Goal: Task Accomplishment & Management: Use online tool/utility

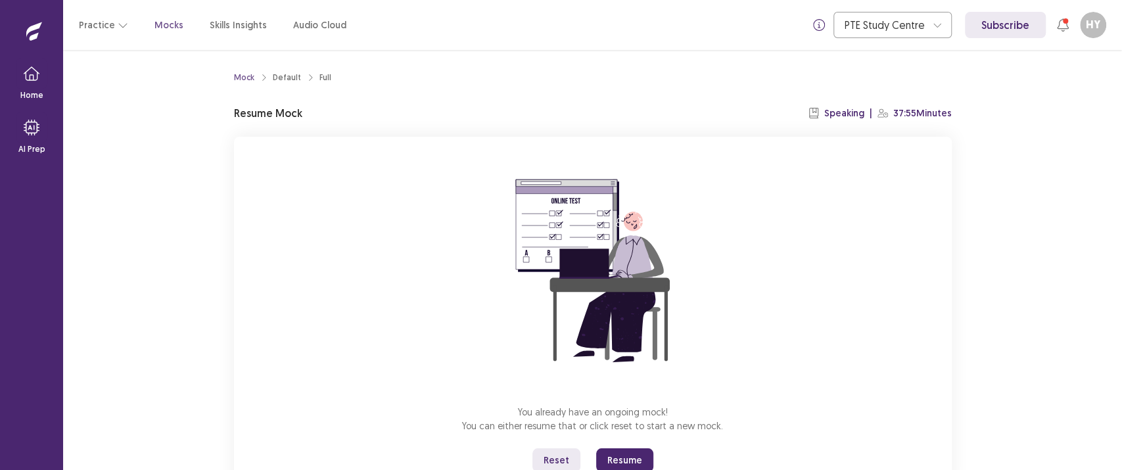
click at [629, 462] on button "Resume" at bounding box center [624, 460] width 57 height 24
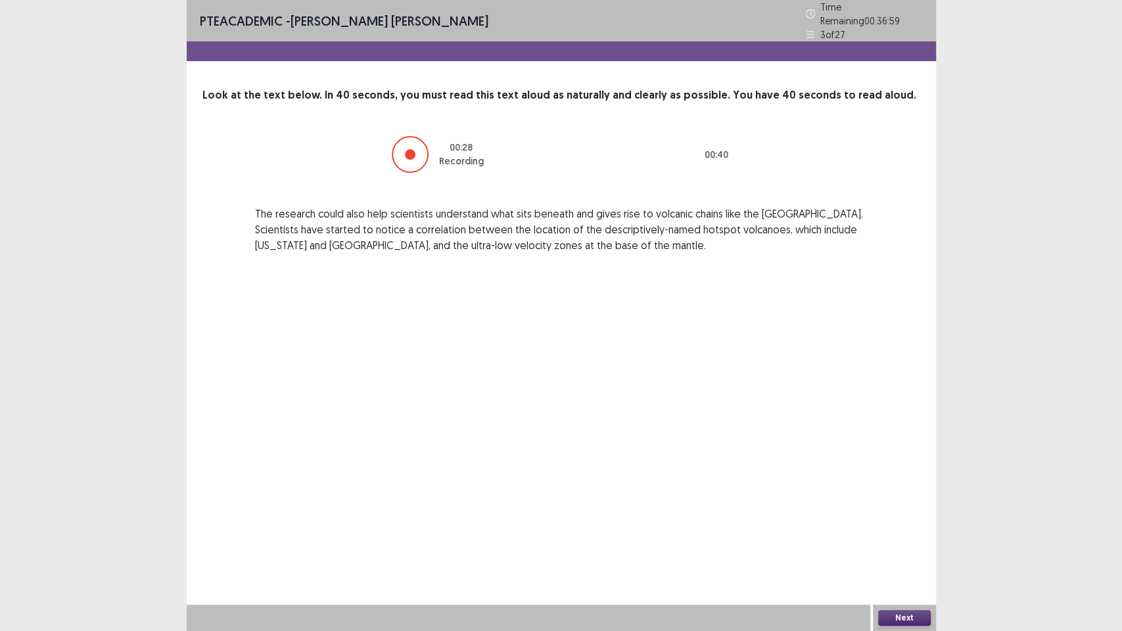
click at [905, 469] on button "Next" at bounding box center [904, 618] width 53 height 16
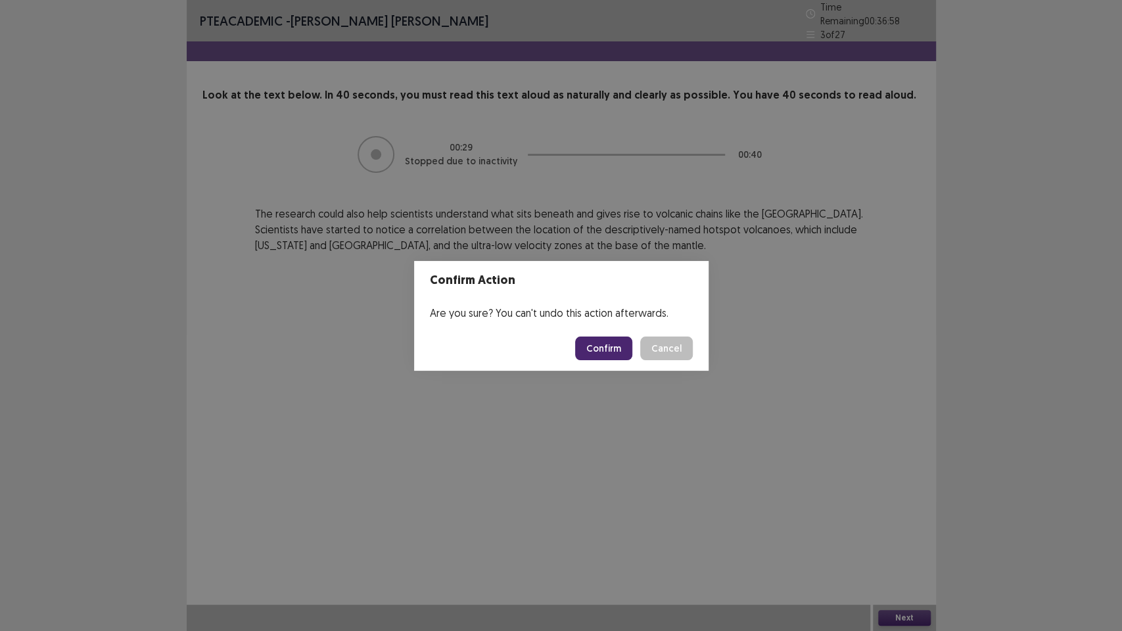
click at [604, 348] on button "Confirm" at bounding box center [603, 349] width 57 height 24
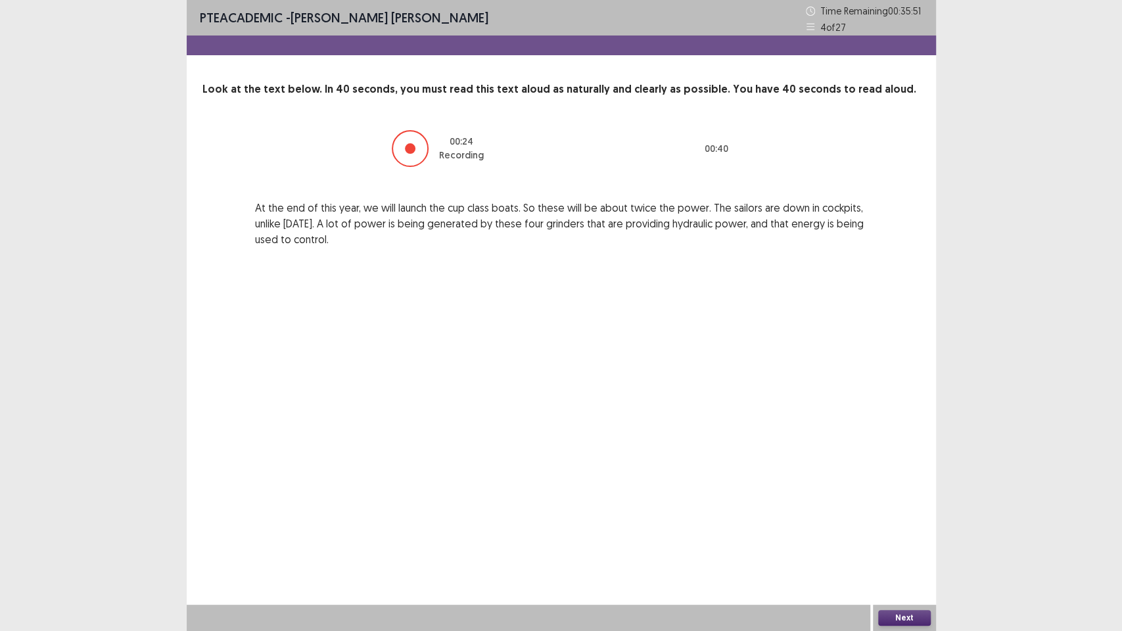
click at [900, 469] on button "Next" at bounding box center [904, 618] width 53 height 16
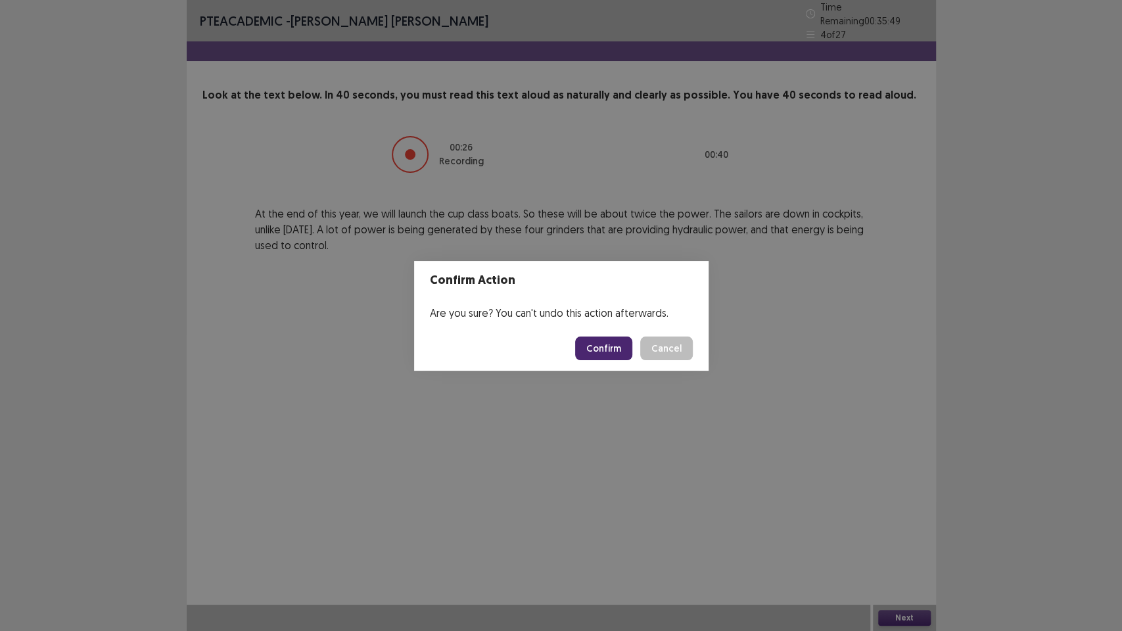
click at [598, 339] on footer "Confirm Cancel" at bounding box center [561, 348] width 295 height 45
click at [598, 339] on button "Confirm" at bounding box center [603, 349] width 57 height 24
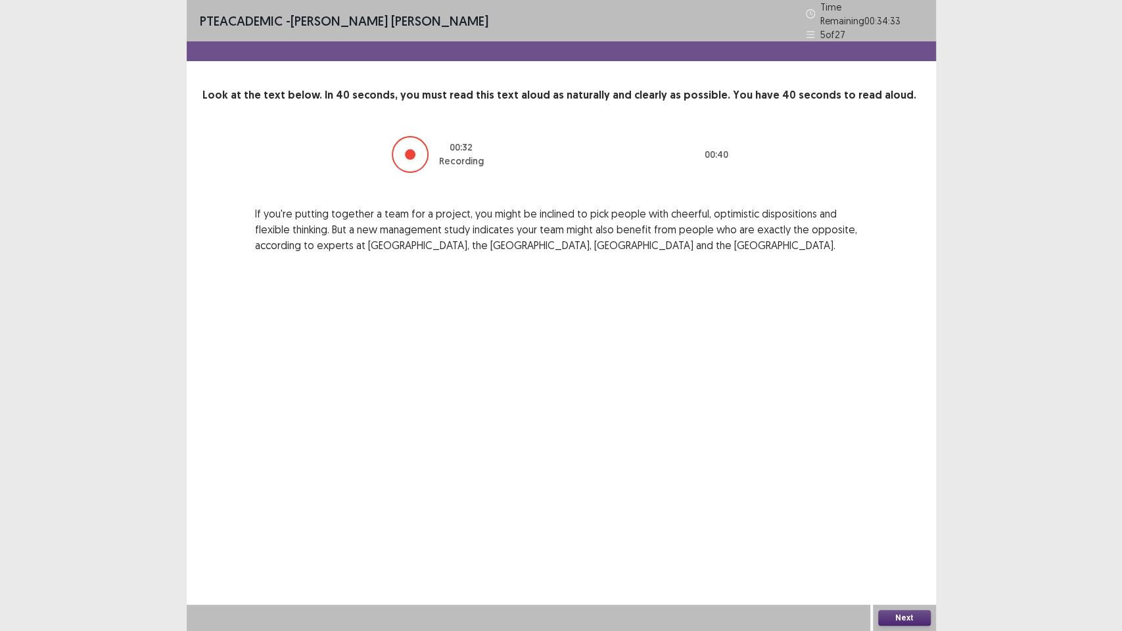
click at [885, 469] on button "Next" at bounding box center [904, 618] width 53 height 16
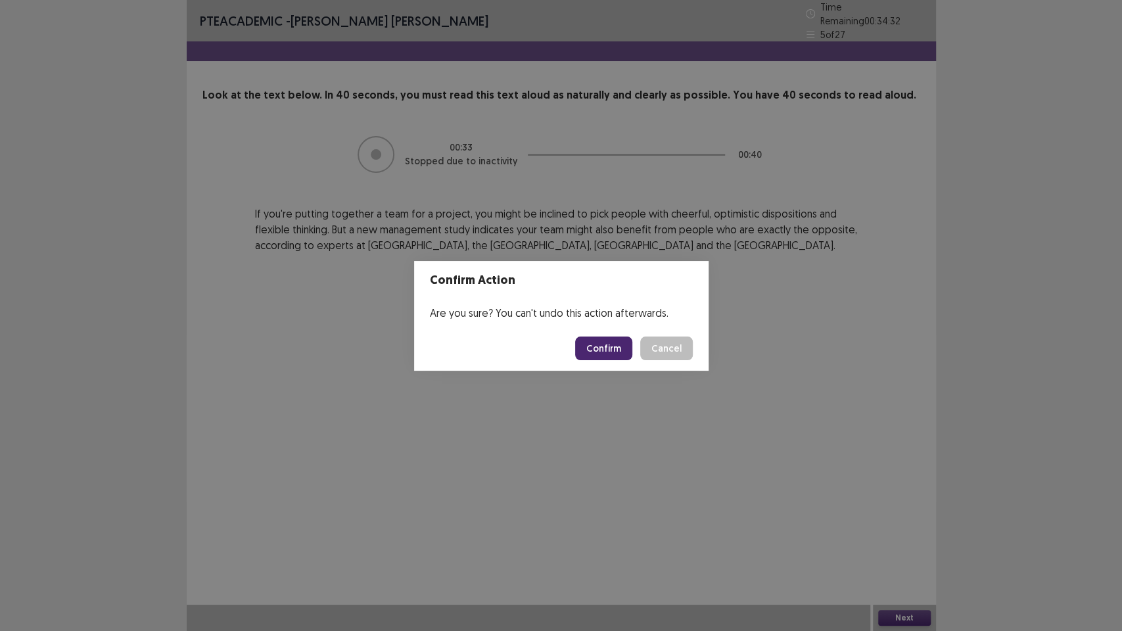
click at [619, 339] on button "Confirm" at bounding box center [603, 349] width 57 height 24
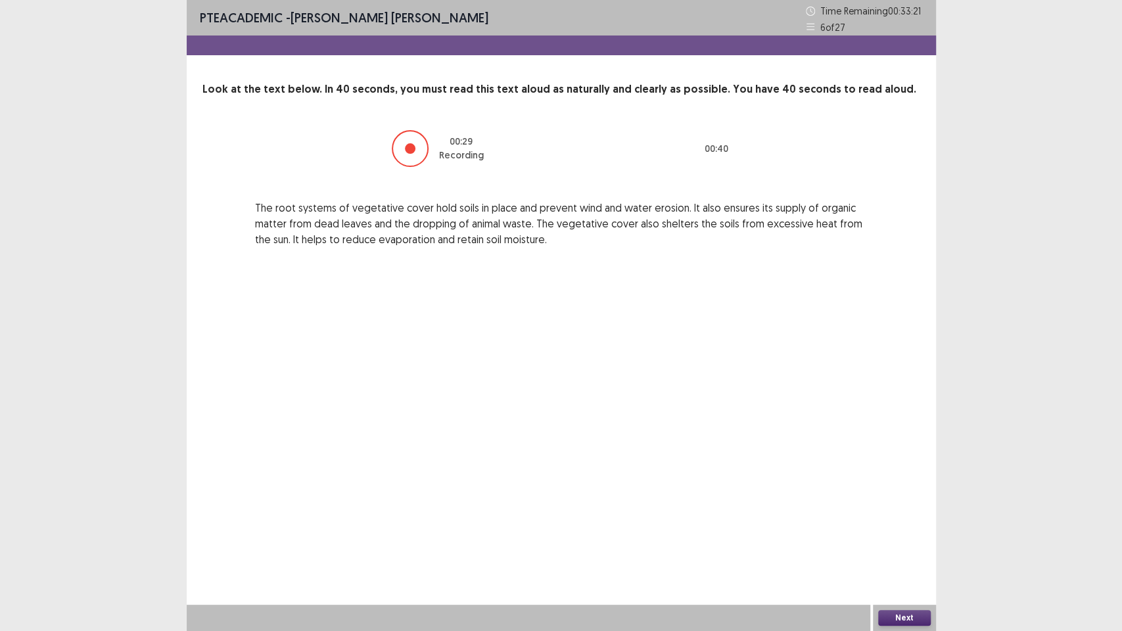
click at [907, 469] on button "Next" at bounding box center [904, 618] width 53 height 16
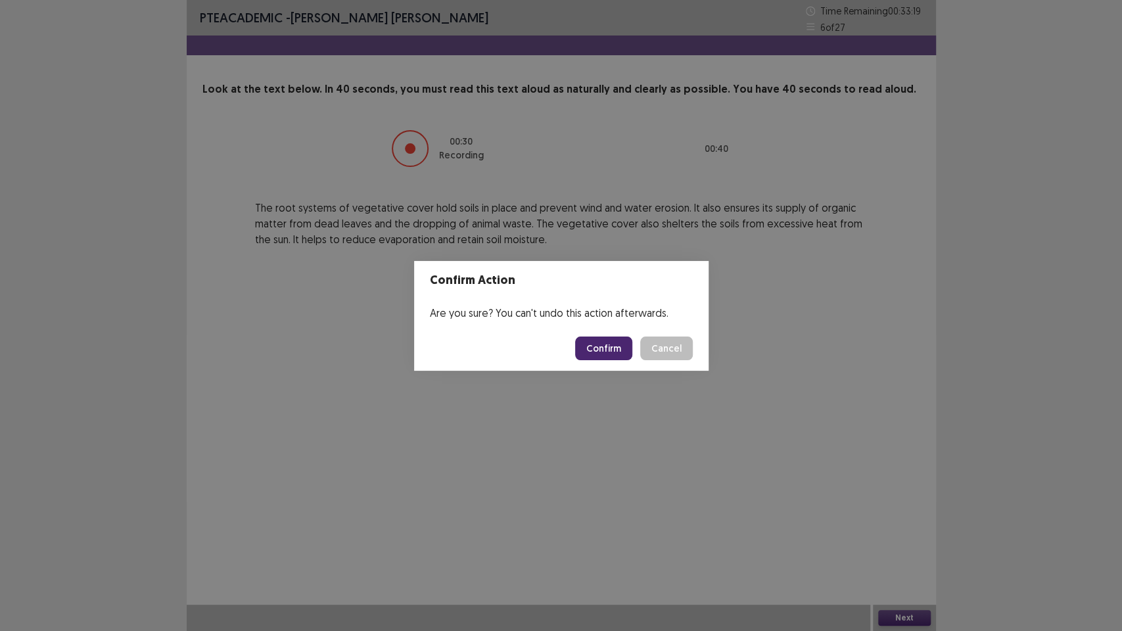
click at [611, 342] on button "Confirm" at bounding box center [603, 349] width 57 height 24
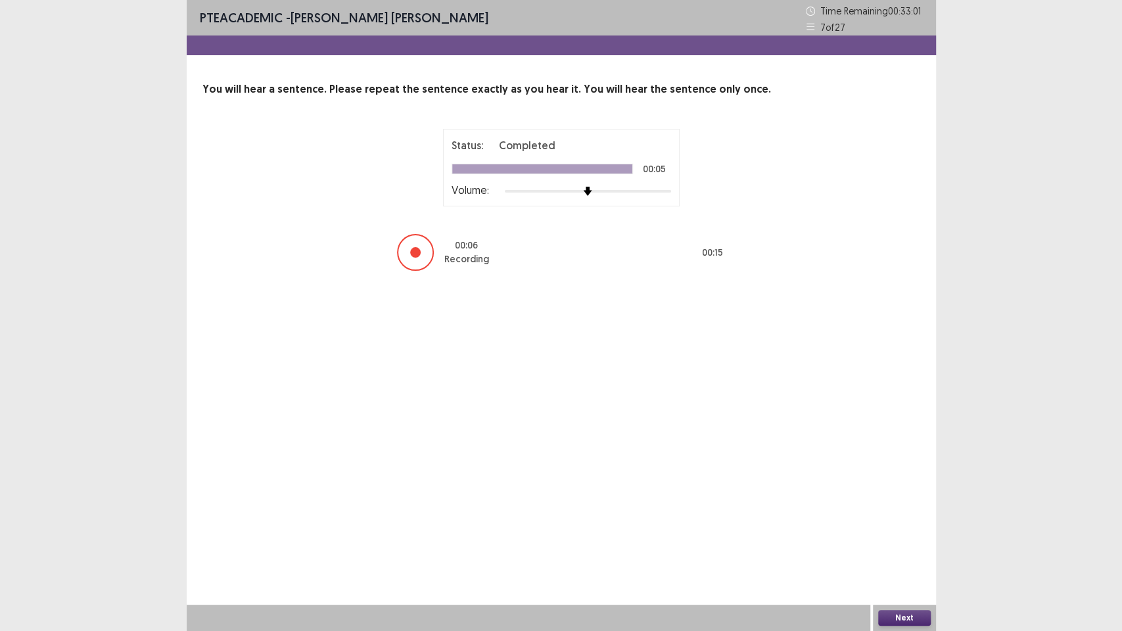
click at [906, 469] on button "Next" at bounding box center [904, 618] width 53 height 16
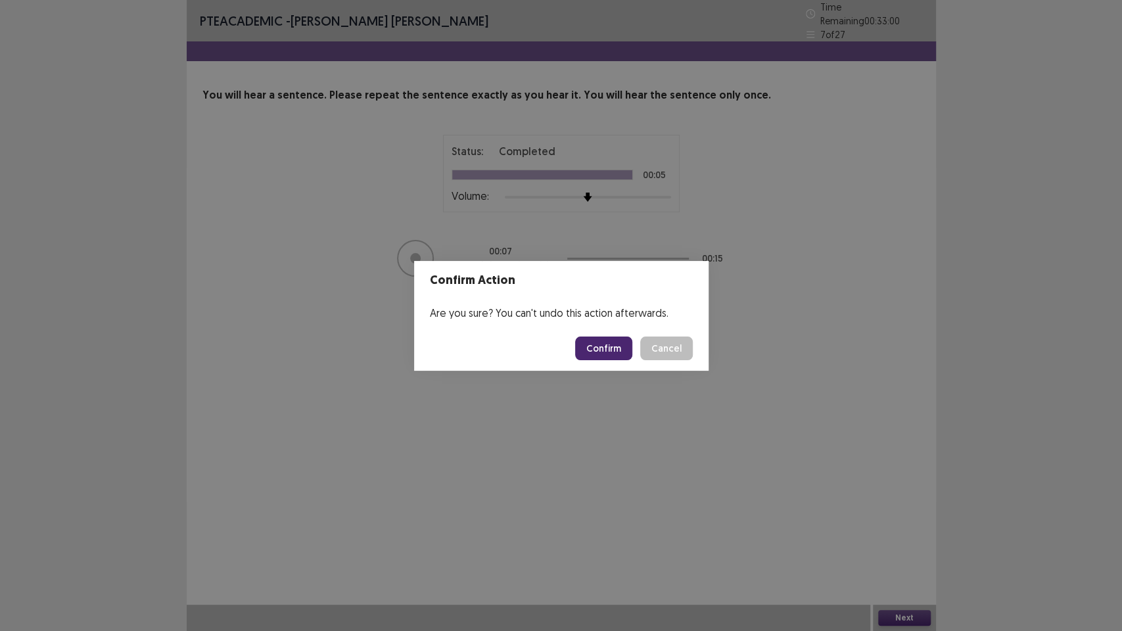
click at [605, 360] on footer "Confirm Cancel" at bounding box center [561, 348] width 295 height 45
click at [605, 354] on button "Confirm" at bounding box center [603, 349] width 57 height 24
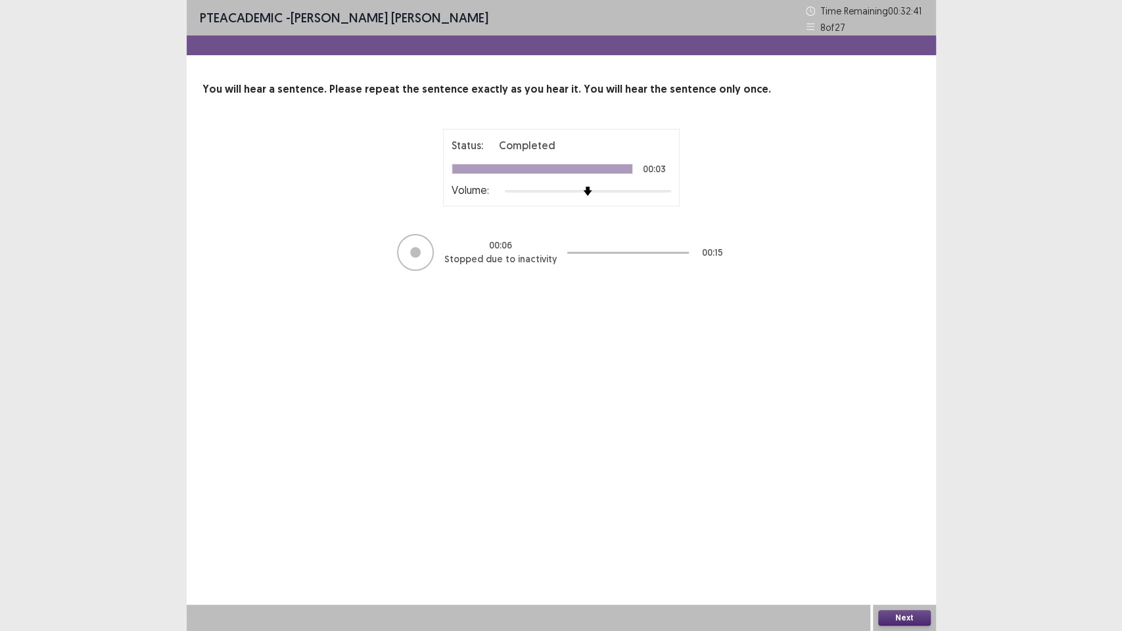
click at [905, 469] on div "Next" at bounding box center [904, 618] width 63 height 26
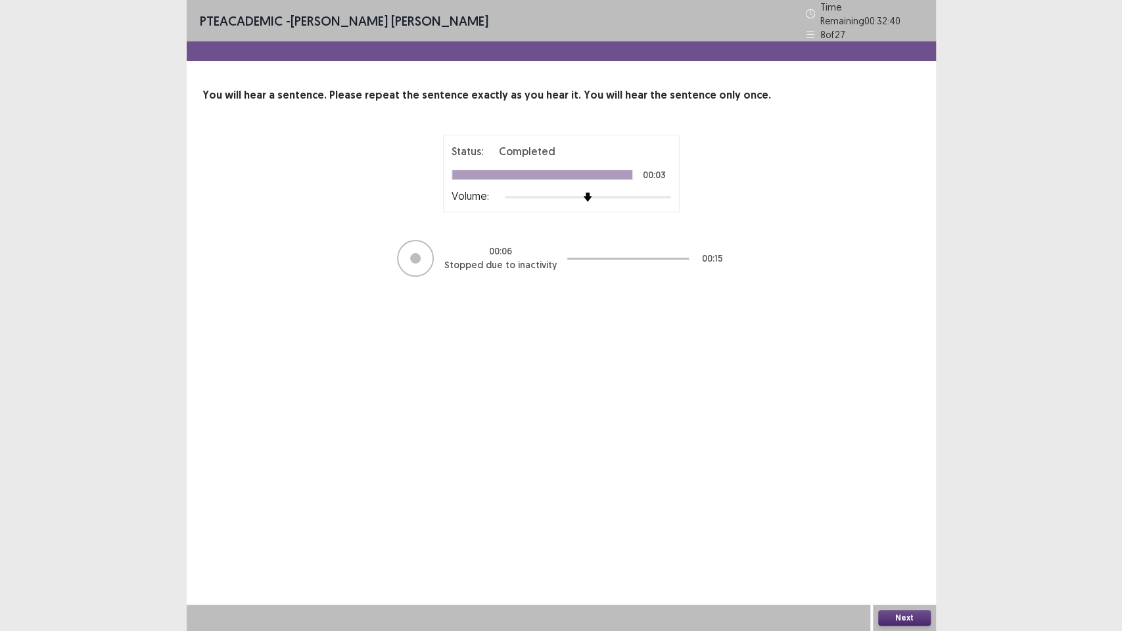
click at [905, 469] on button "Next" at bounding box center [904, 618] width 53 height 16
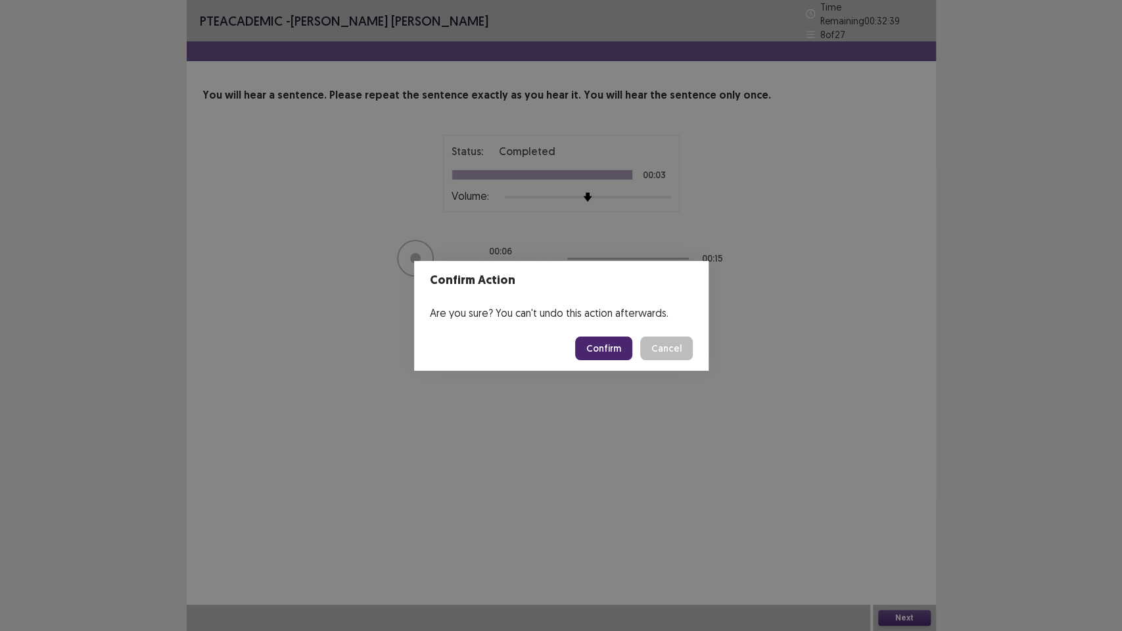
click at [615, 341] on button "Confirm" at bounding box center [603, 349] width 57 height 24
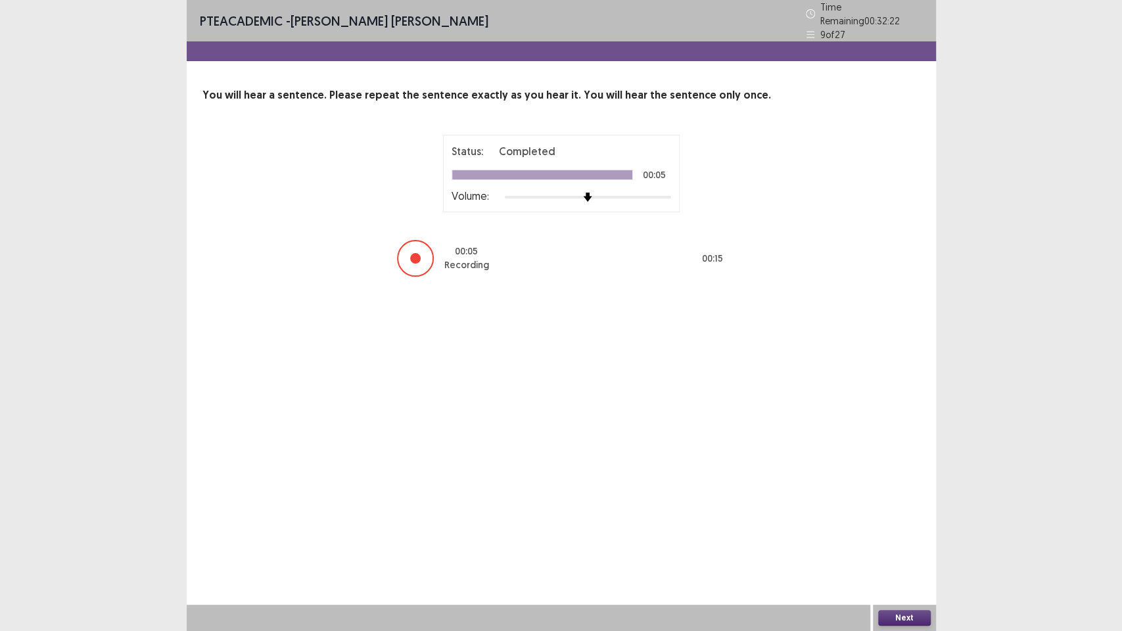
click at [878, 469] on button "Next" at bounding box center [904, 618] width 53 height 16
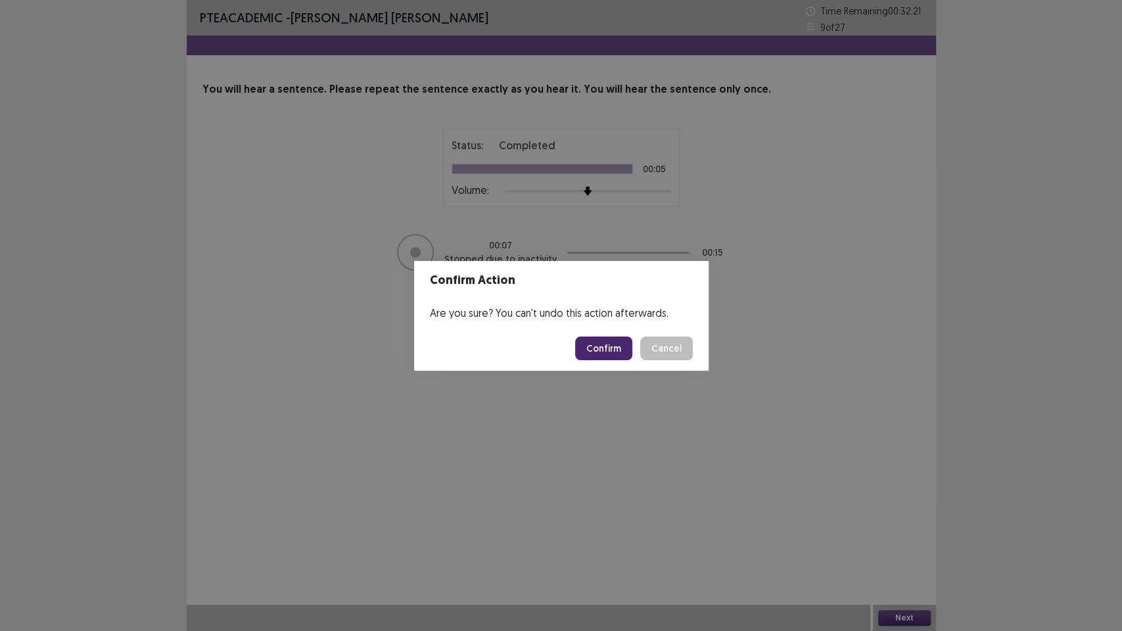
click at [597, 343] on button "Confirm" at bounding box center [603, 349] width 57 height 24
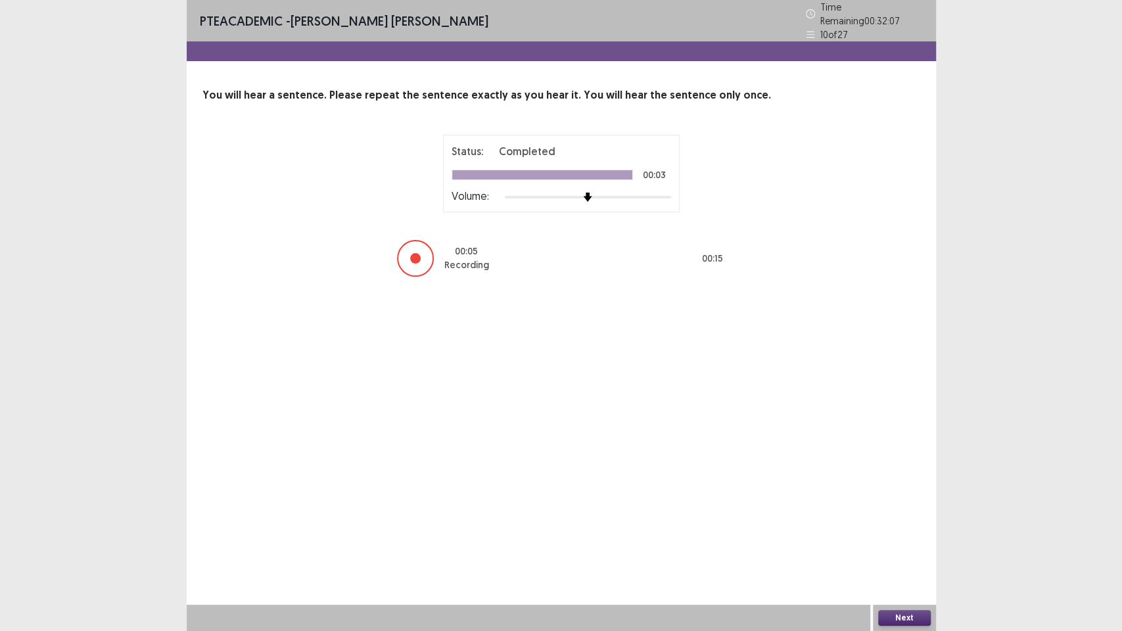
click at [911, 469] on button "Next" at bounding box center [904, 618] width 53 height 16
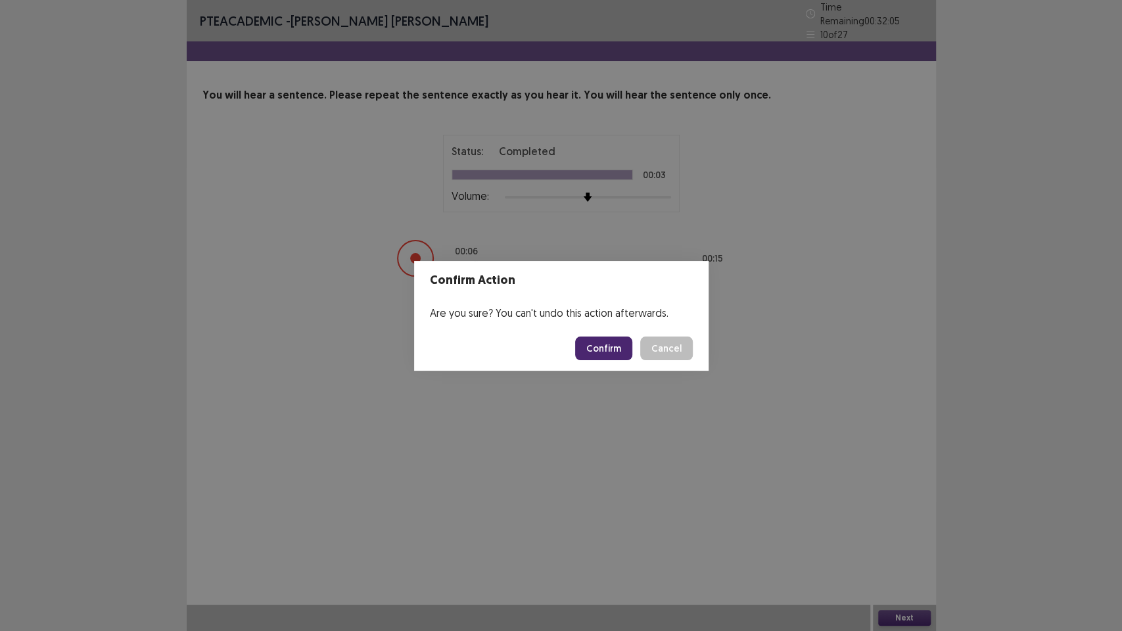
click at [617, 339] on button "Confirm" at bounding box center [603, 349] width 57 height 24
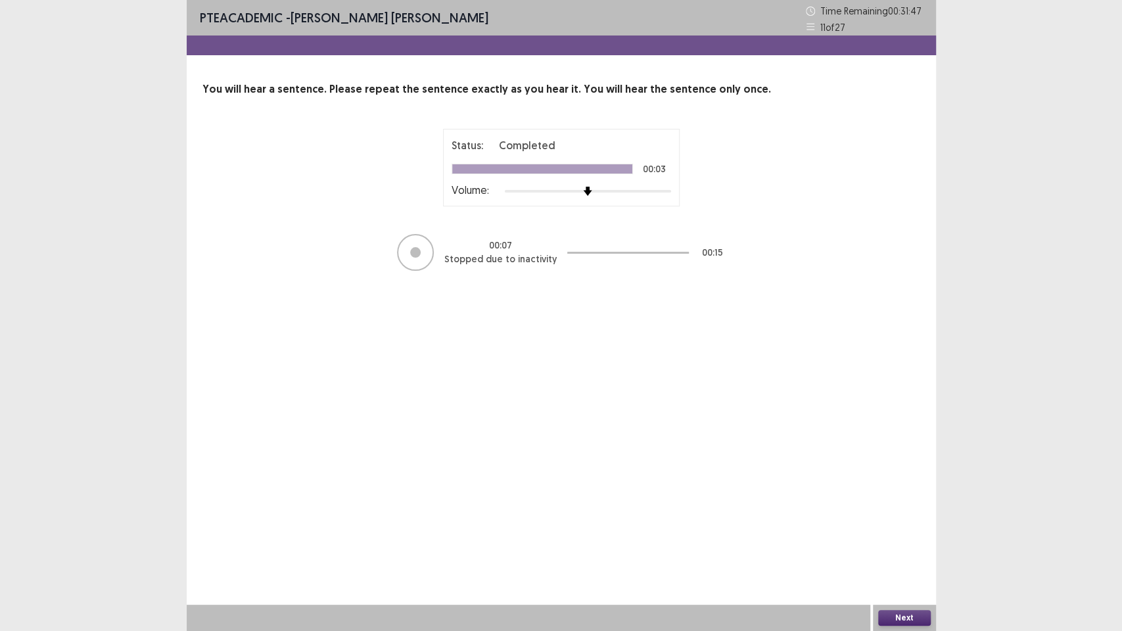
click at [894, 469] on button "Next" at bounding box center [904, 618] width 53 height 16
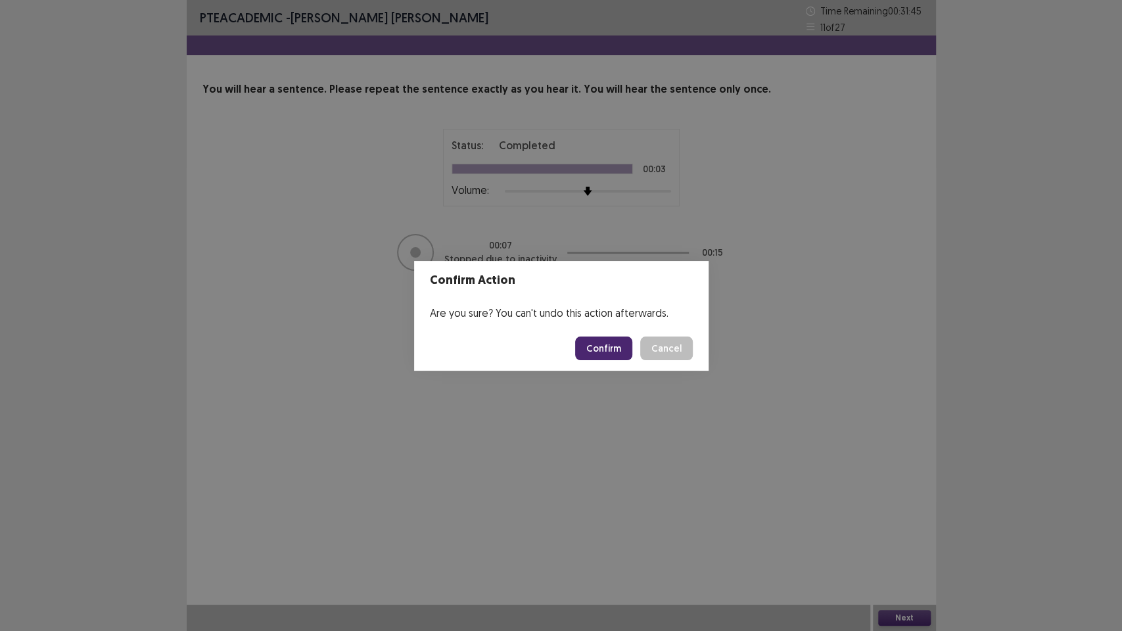
click at [604, 348] on button "Confirm" at bounding box center [603, 349] width 57 height 24
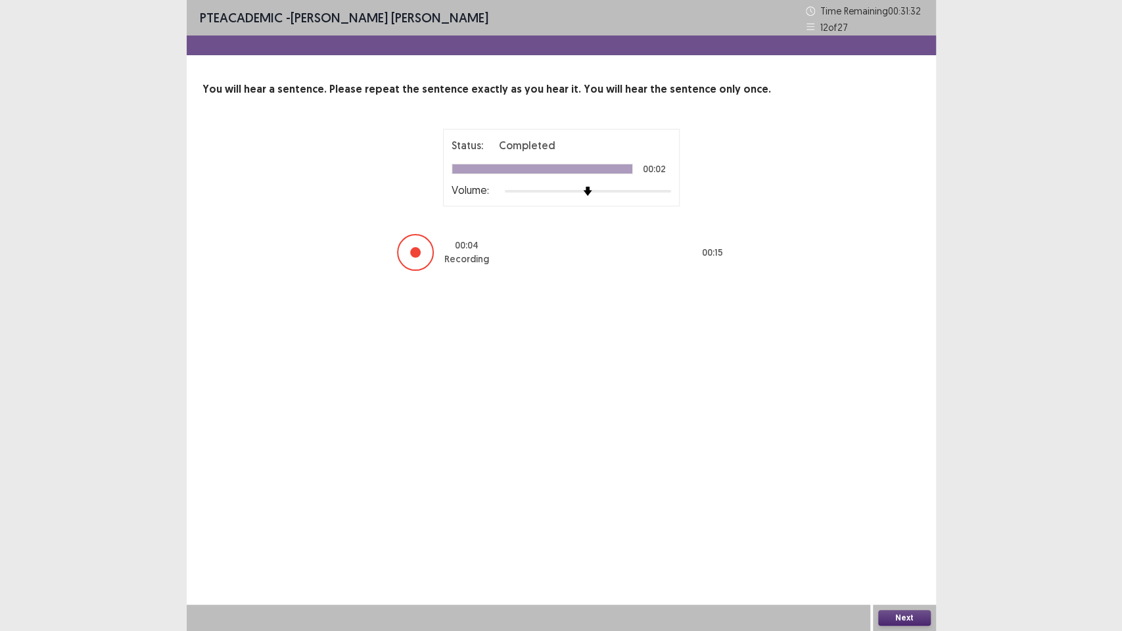
click at [914, 469] on button "Next" at bounding box center [904, 618] width 53 height 16
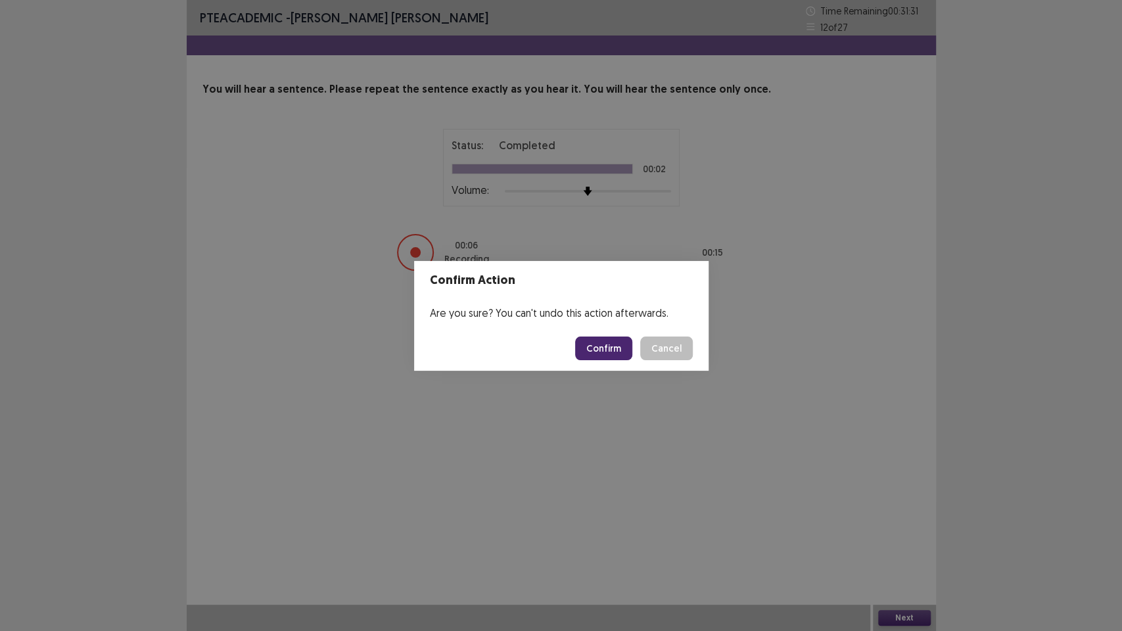
click at [609, 353] on button "Confirm" at bounding box center [603, 349] width 57 height 24
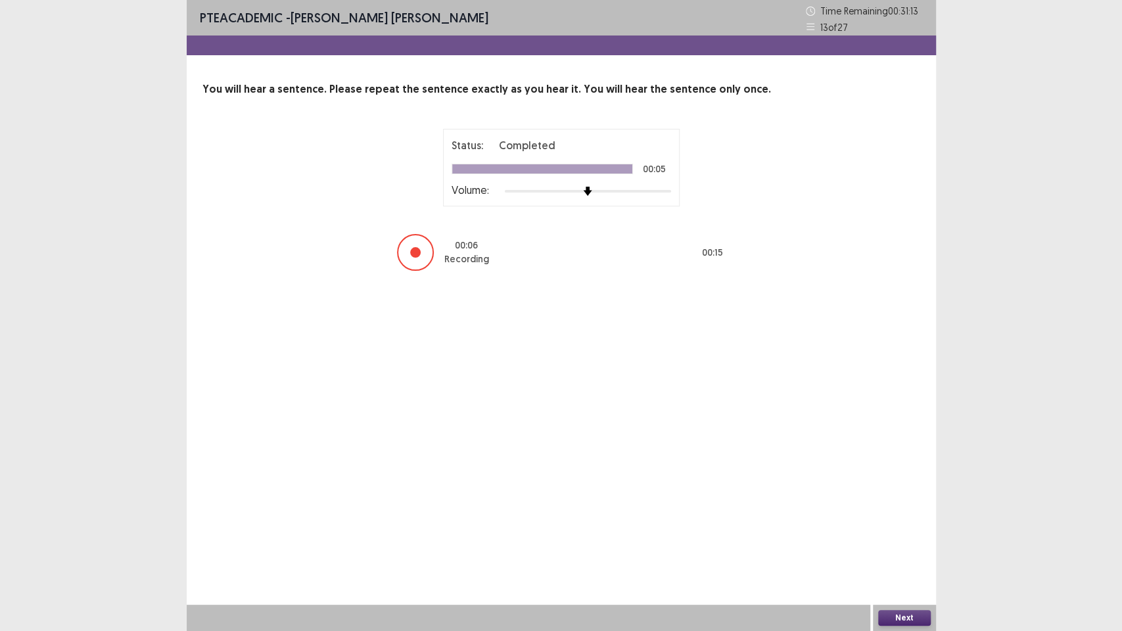
click at [903, 469] on button "Next" at bounding box center [904, 618] width 53 height 16
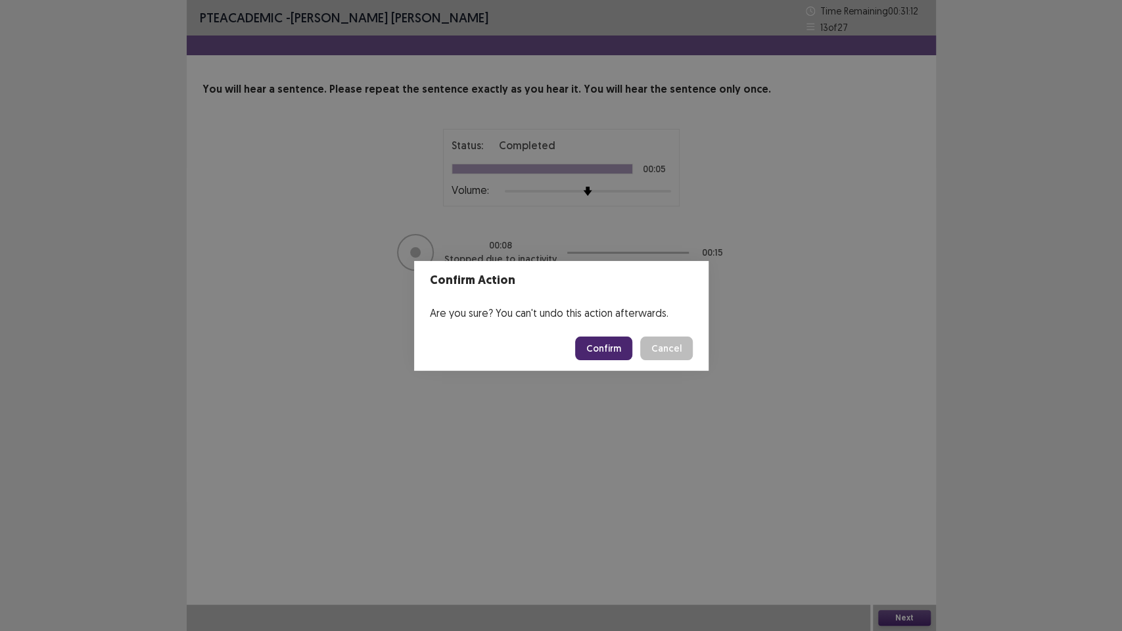
click at [598, 349] on button "Confirm" at bounding box center [603, 349] width 57 height 24
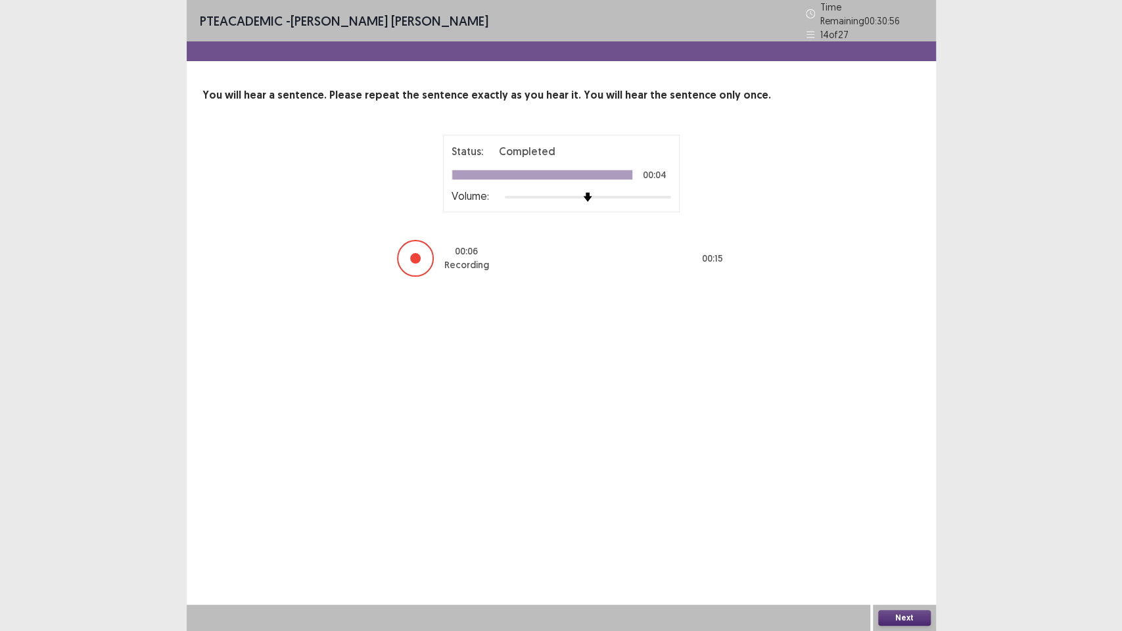
click at [913, 469] on button "Next" at bounding box center [904, 618] width 53 height 16
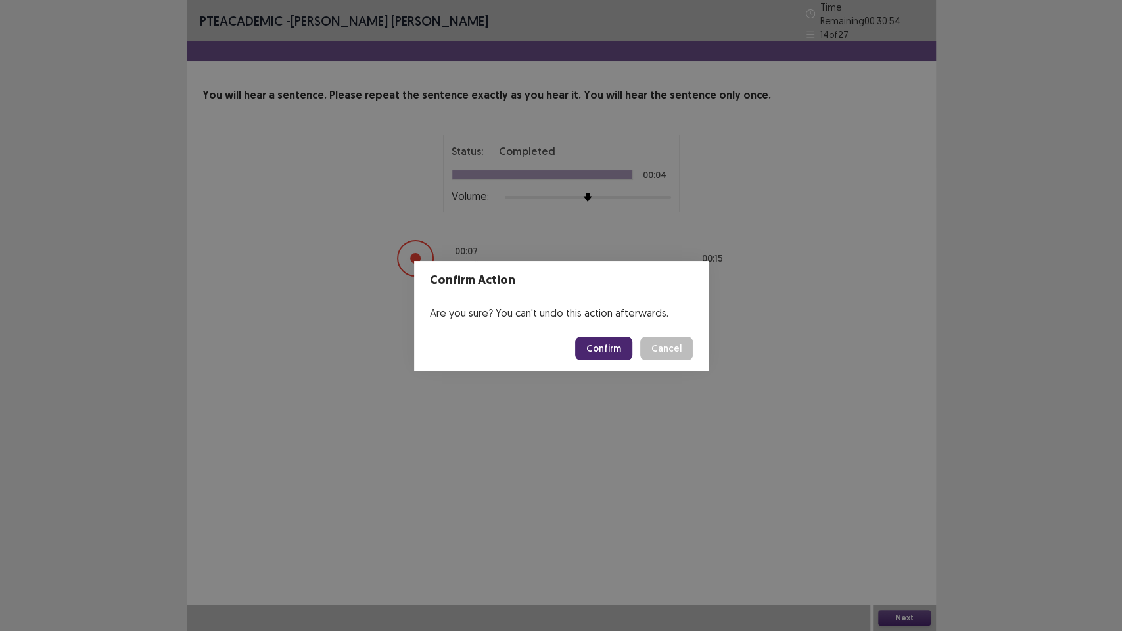
click at [613, 353] on button "Confirm" at bounding box center [603, 349] width 57 height 24
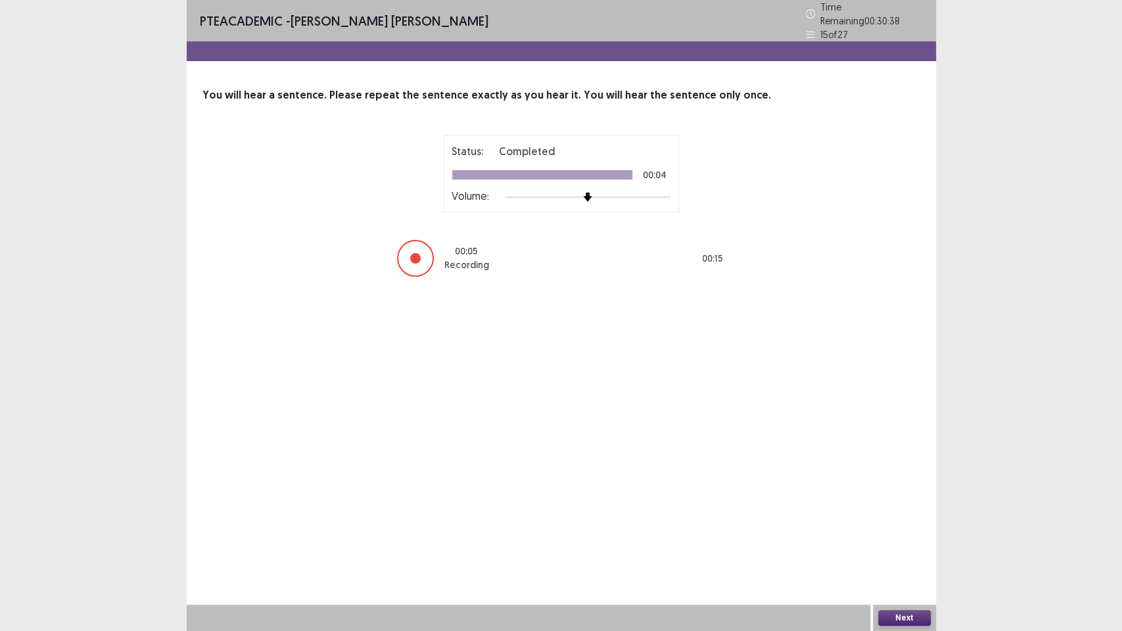
click at [897, 469] on div "Next" at bounding box center [904, 618] width 63 height 26
click at [897, 469] on button "Next" at bounding box center [904, 618] width 53 height 16
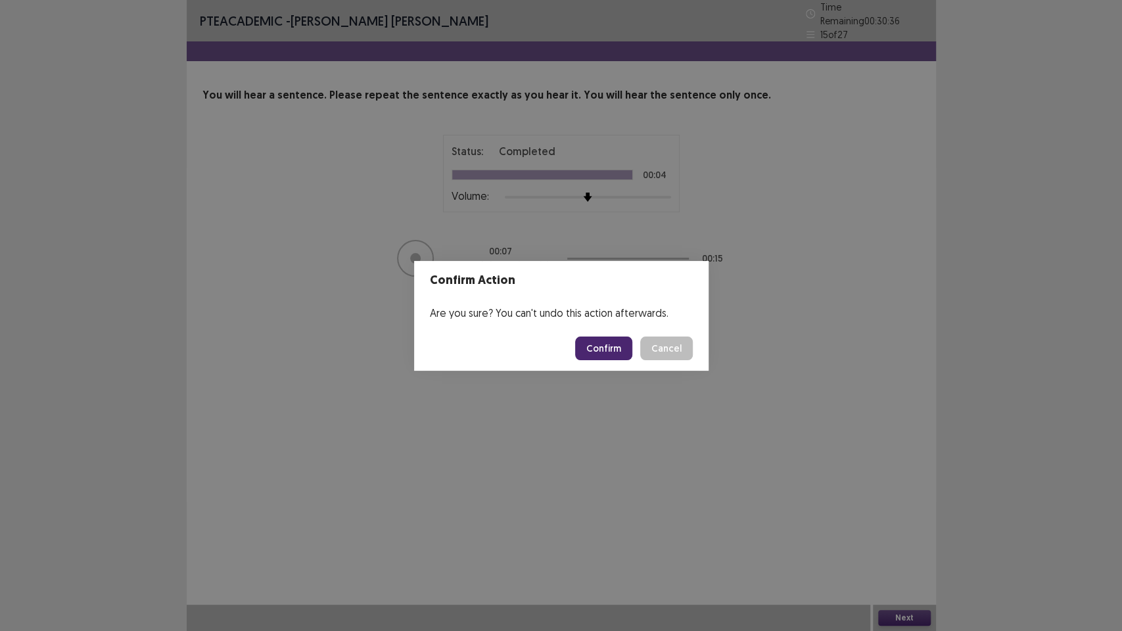
click at [593, 340] on button "Confirm" at bounding box center [603, 349] width 57 height 24
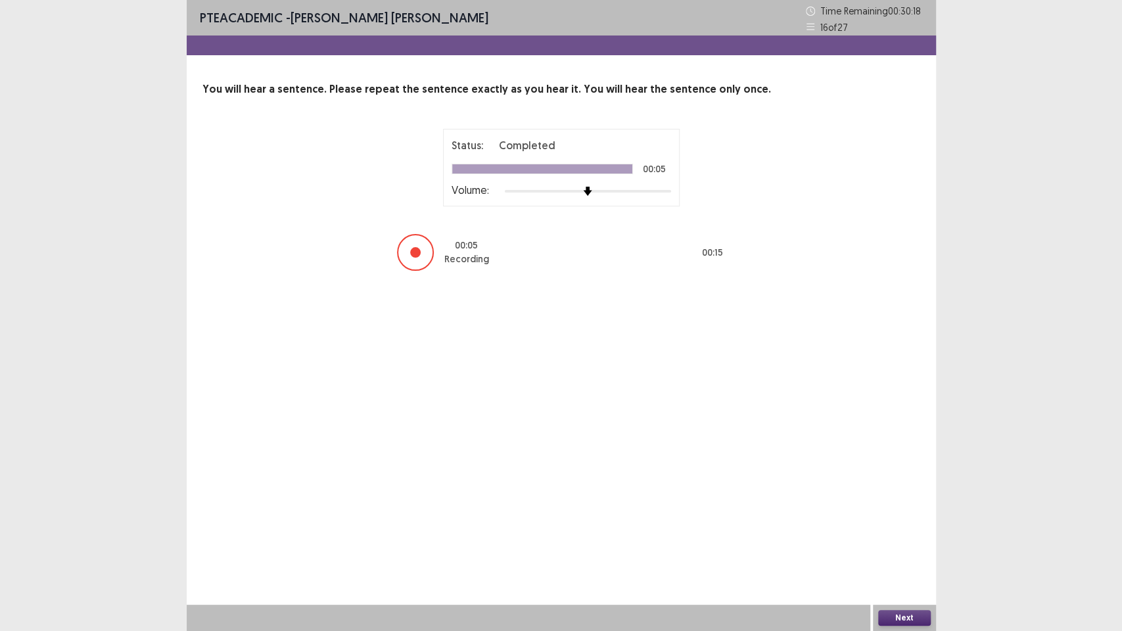
click at [911, 469] on button "Next" at bounding box center [904, 618] width 53 height 16
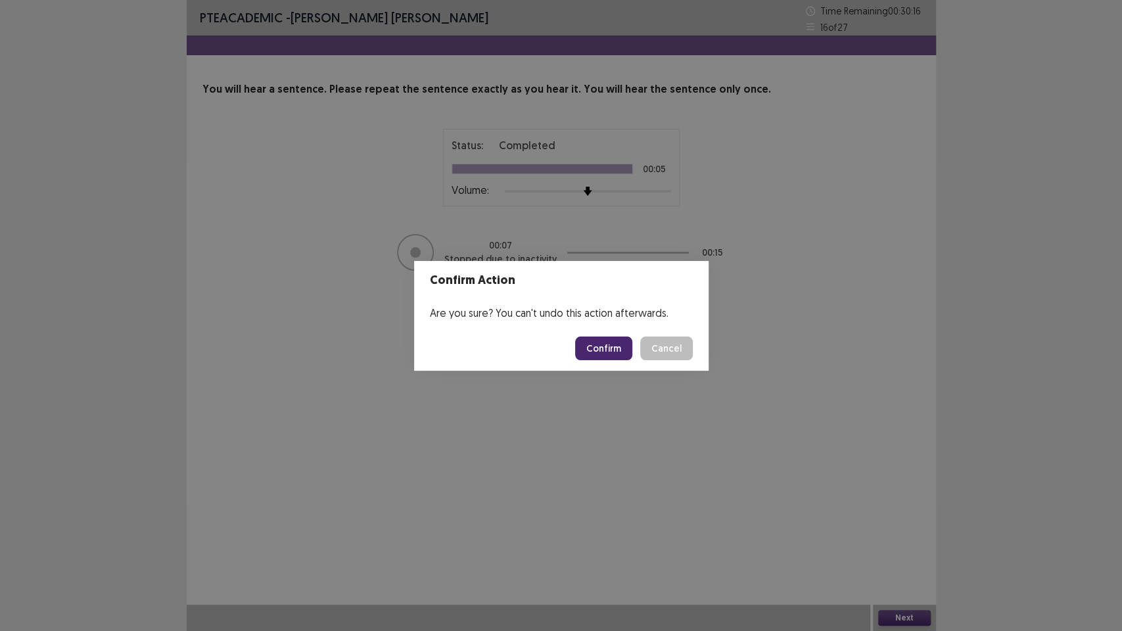
click at [594, 350] on button "Confirm" at bounding box center [603, 349] width 57 height 24
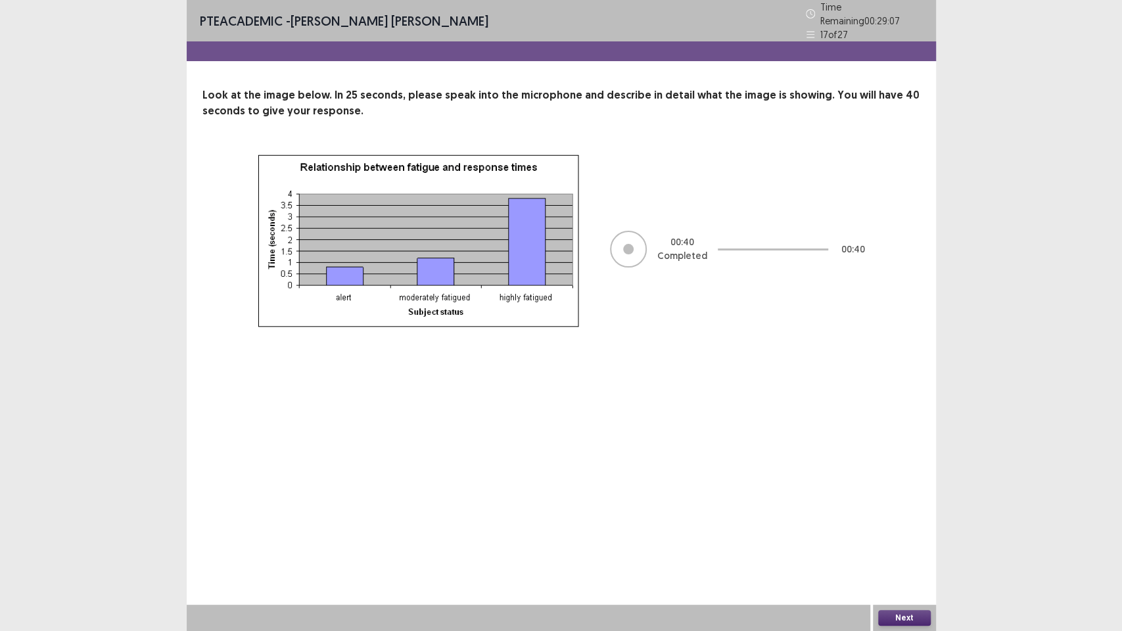
click at [894, 469] on button "Next" at bounding box center [904, 618] width 53 height 16
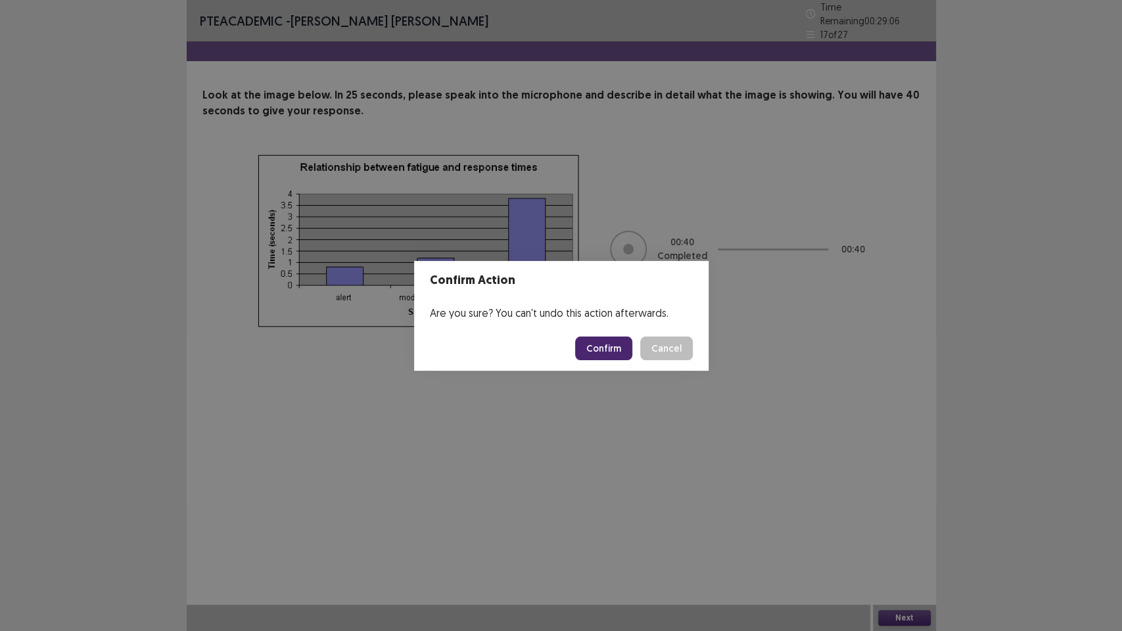
click at [605, 348] on button "Confirm" at bounding box center [603, 349] width 57 height 24
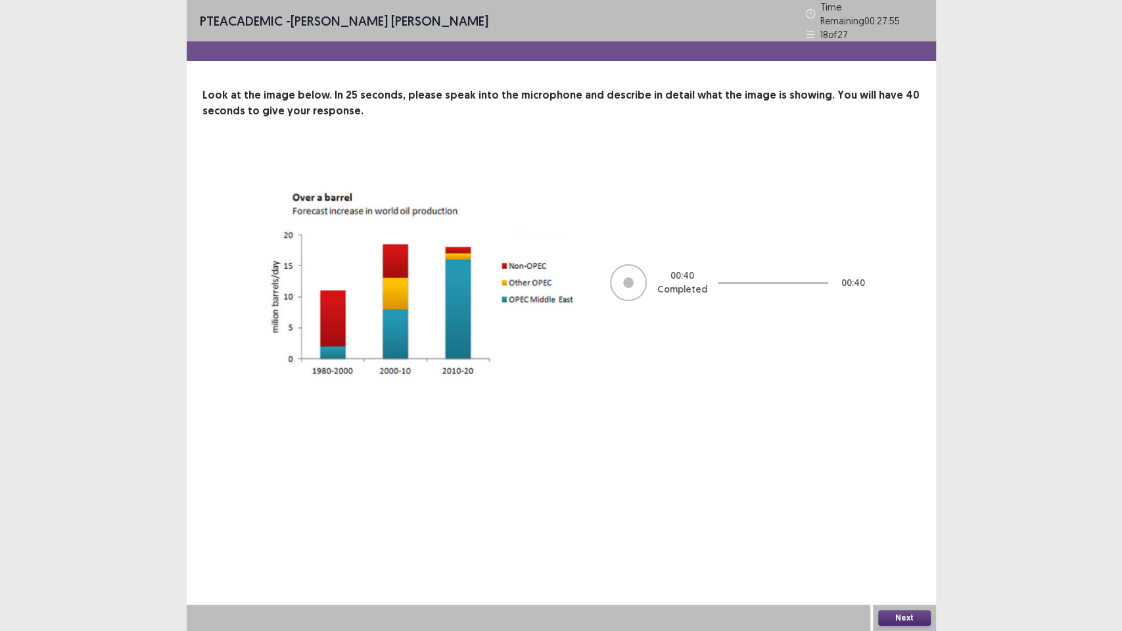
click at [889, 469] on button "Next" at bounding box center [904, 618] width 53 height 16
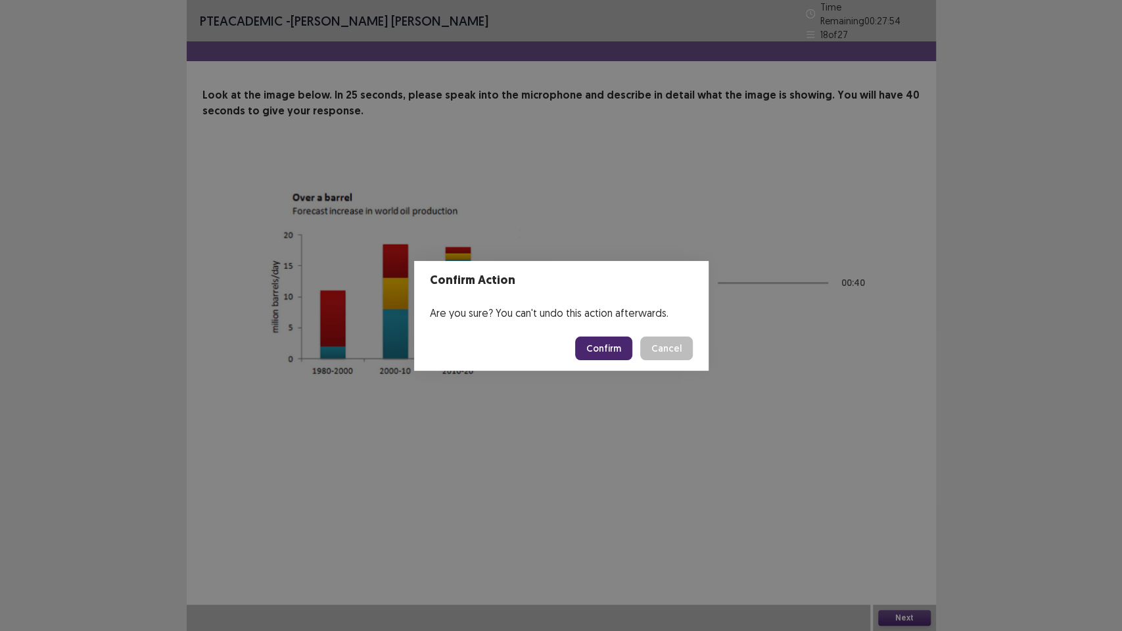
click at [611, 348] on button "Confirm" at bounding box center [603, 349] width 57 height 24
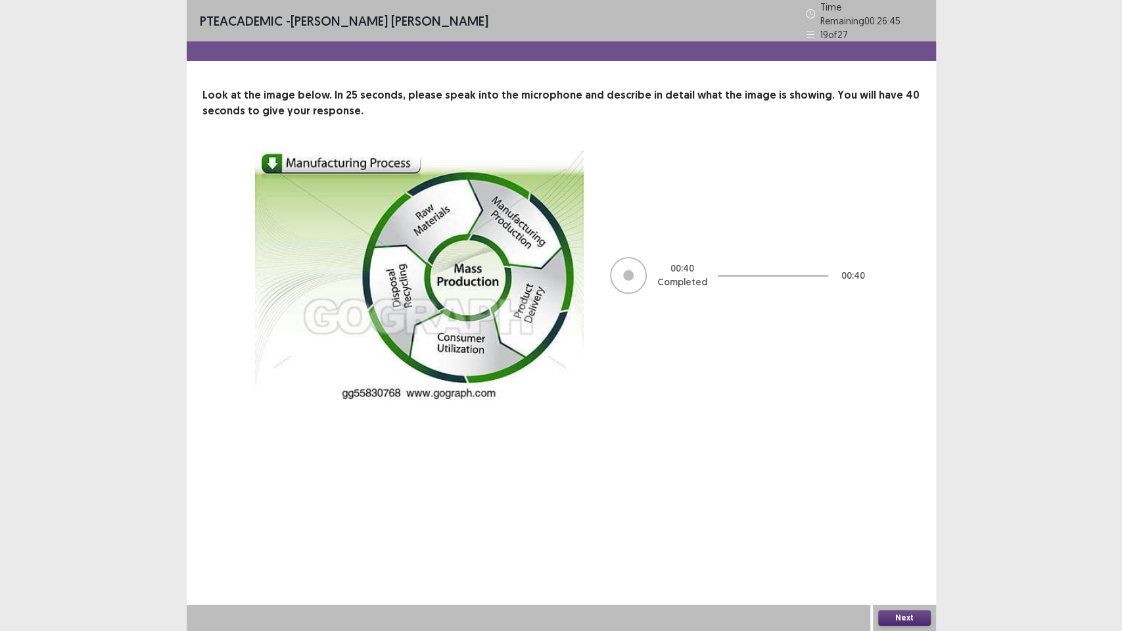
click at [894, 469] on button "Next" at bounding box center [904, 618] width 53 height 16
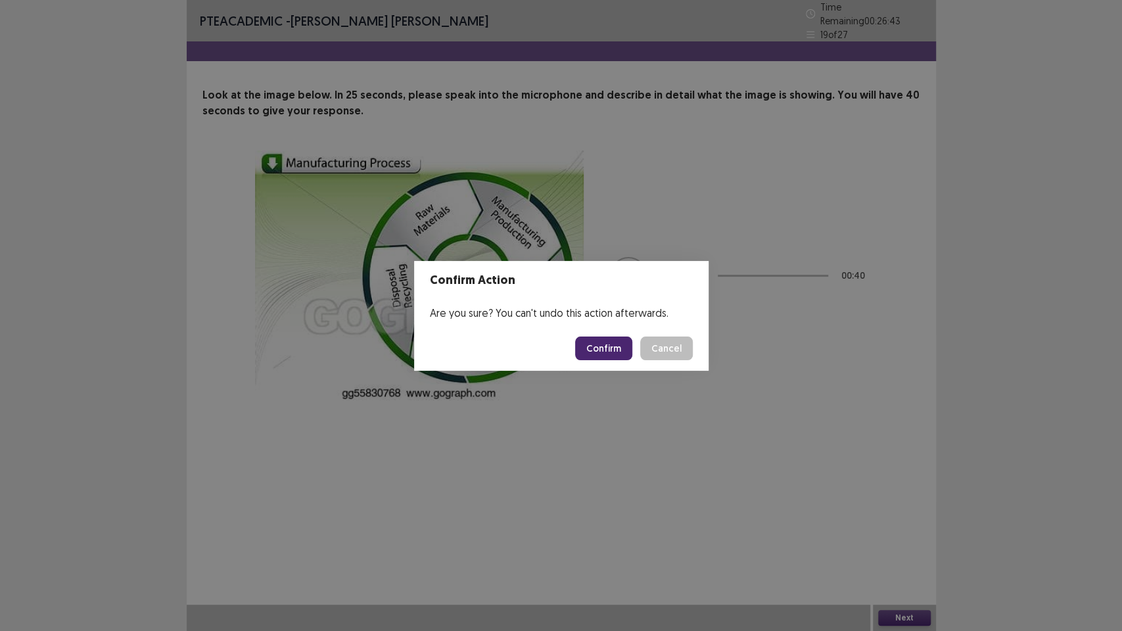
click at [601, 350] on button "Confirm" at bounding box center [603, 349] width 57 height 24
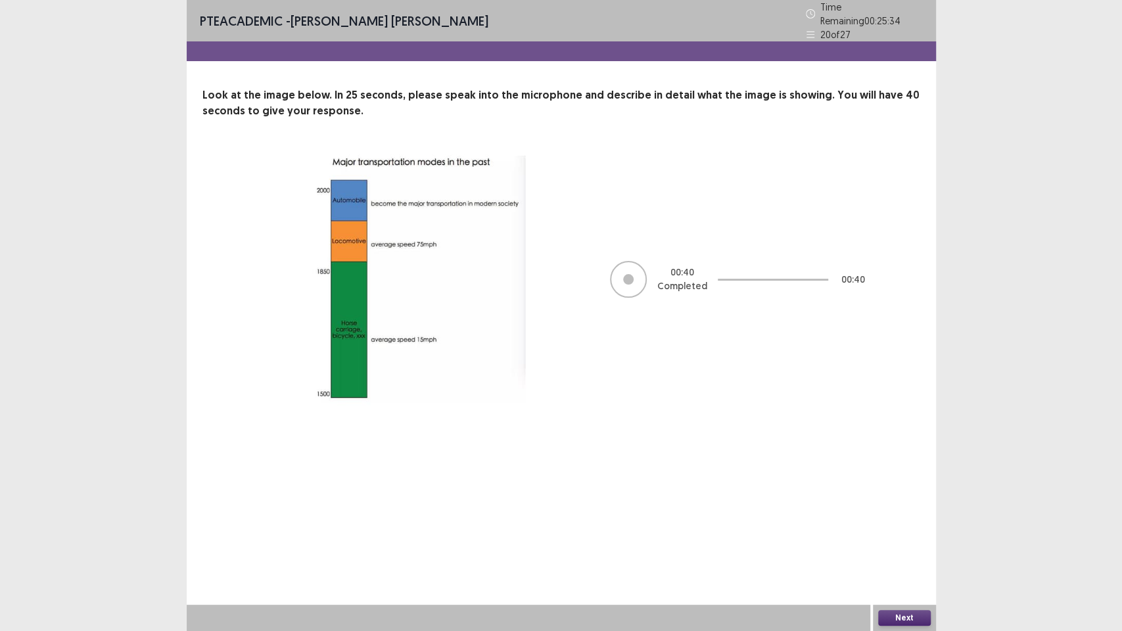
click at [888, 469] on button "Next" at bounding box center [904, 618] width 53 height 16
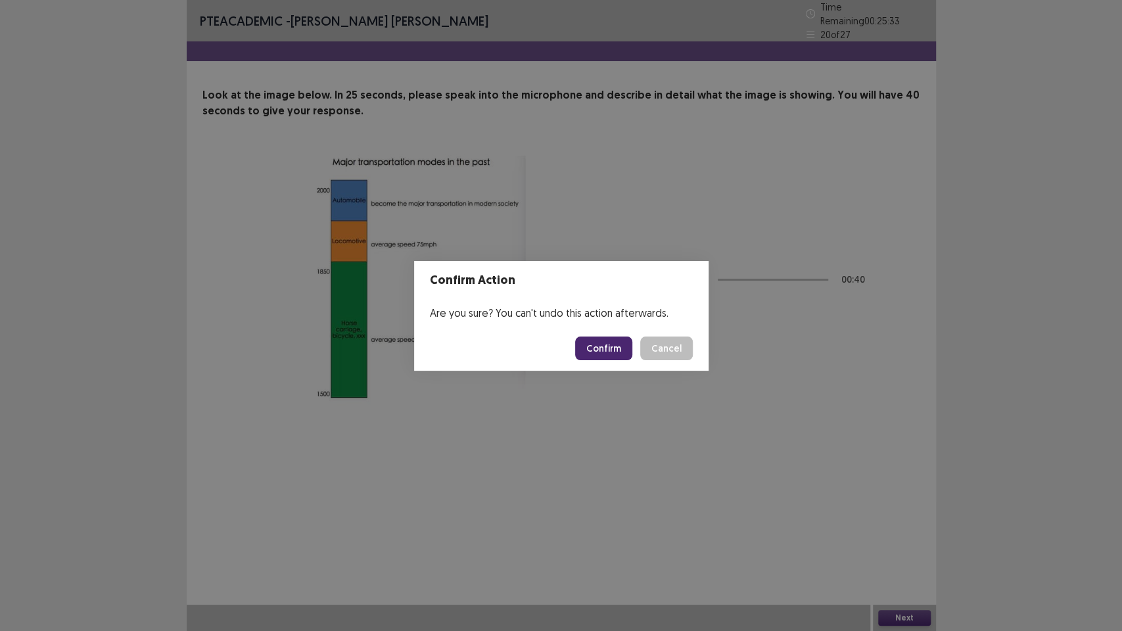
click at [619, 341] on button "Confirm" at bounding box center [603, 349] width 57 height 24
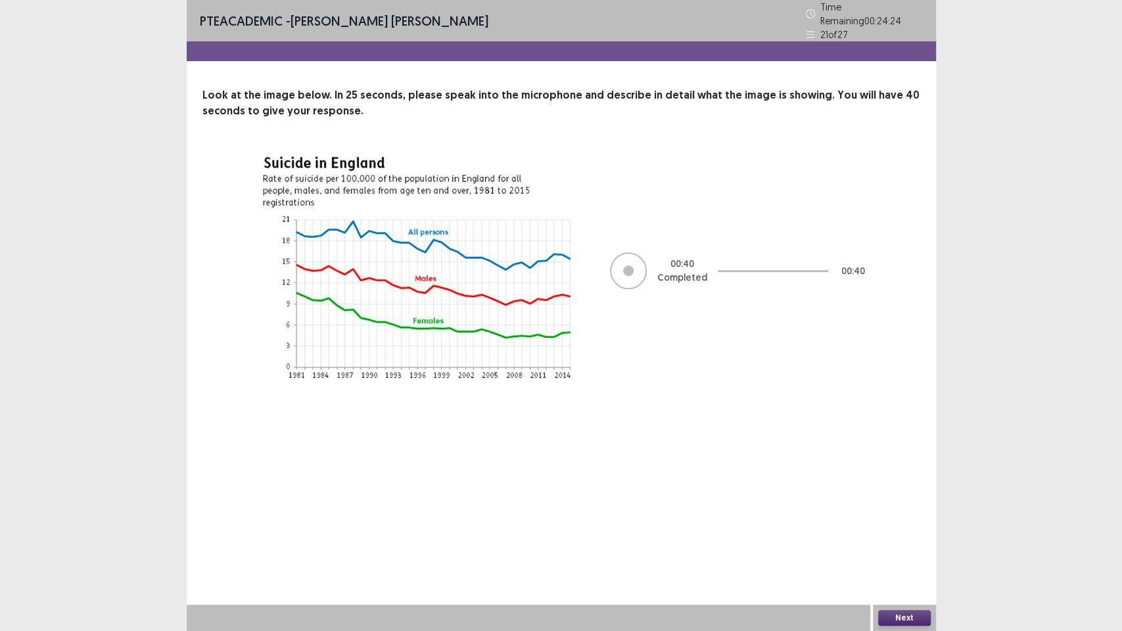
click at [900, 469] on button "Next" at bounding box center [904, 618] width 53 height 16
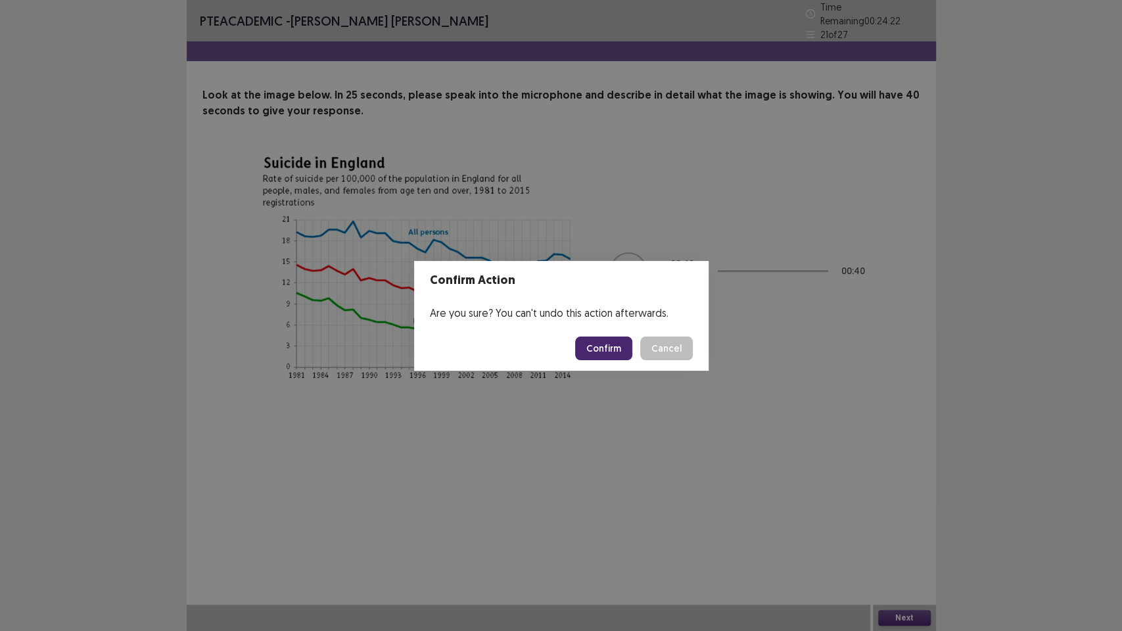
click at [606, 348] on button "Confirm" at bounding box center [603, 349] width 57 height 24
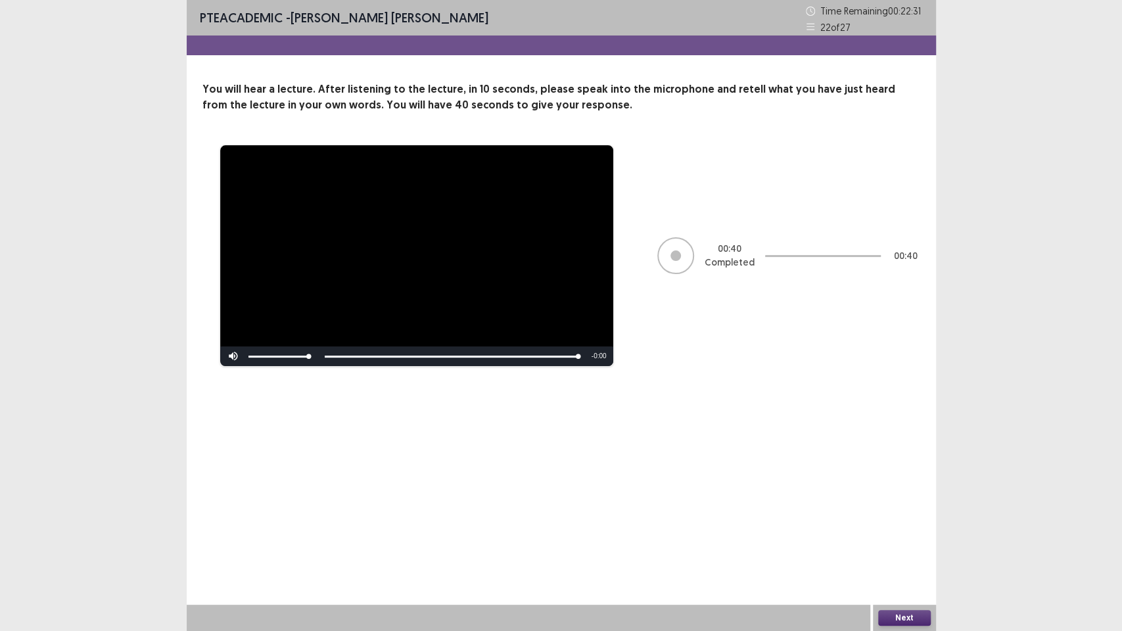
click at [910, 469] on button "Next" at bounding box center [904, 618] width 53 height 16
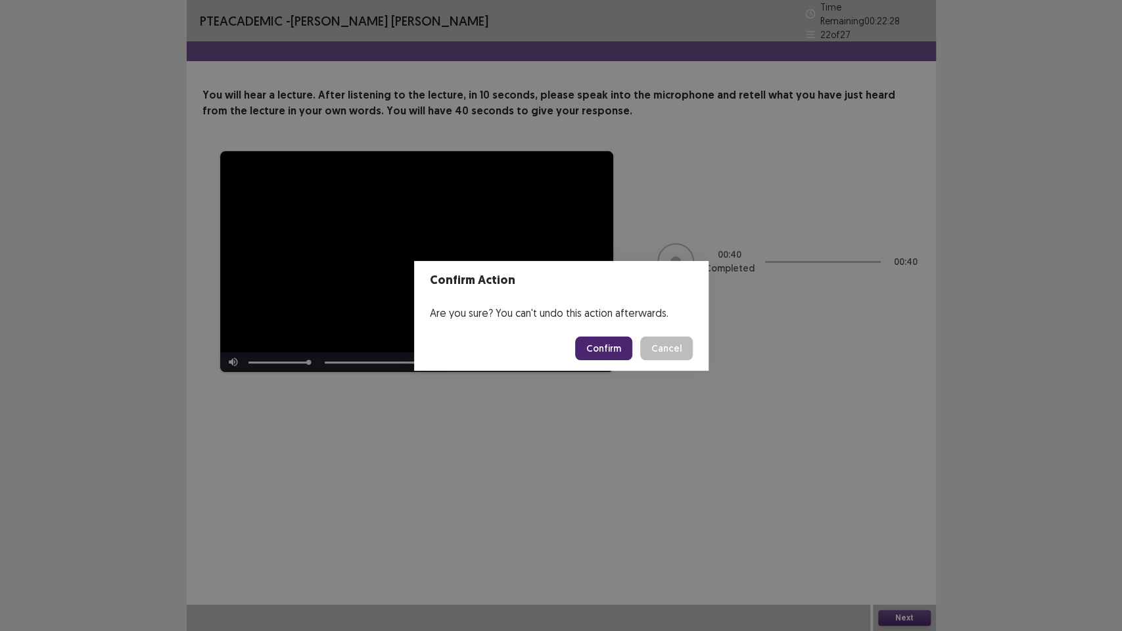
click at [609, 337] on button "Confirm" at bounding box center [603, 349] width 57 height 24
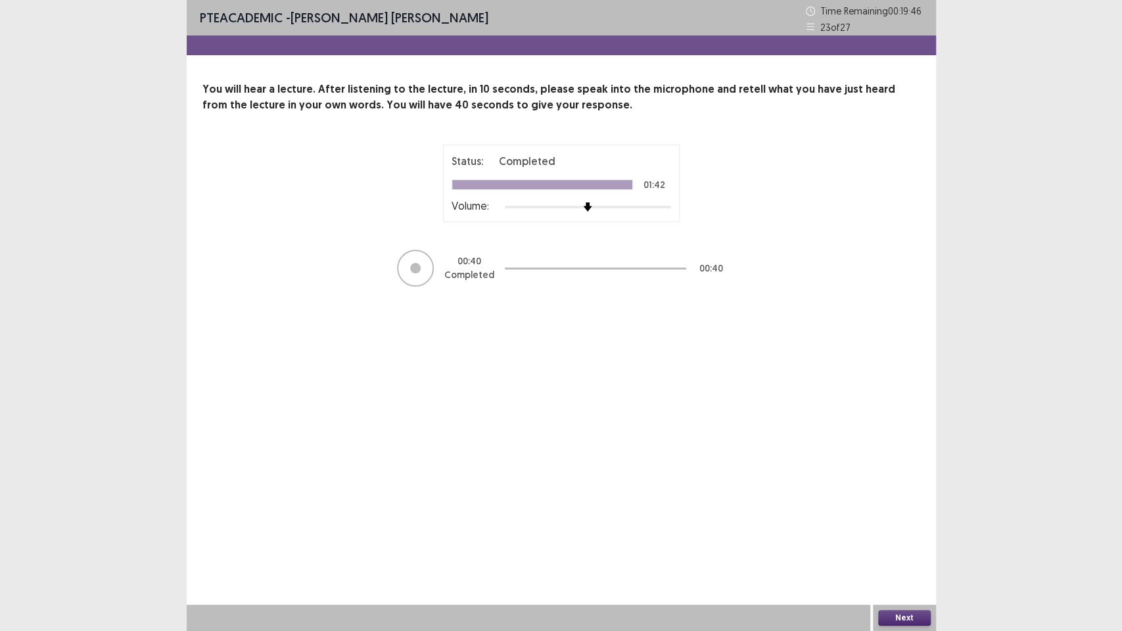
click at [908, 469] on button "Next" at bounding box center [904, 618] width 53 height 16
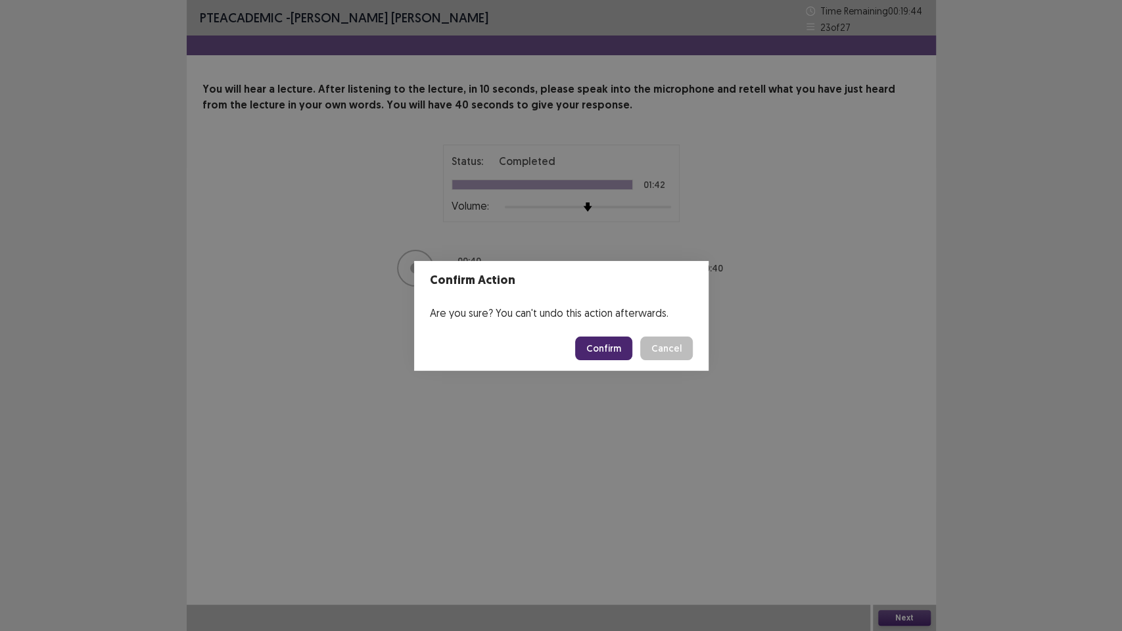
click at [600, 341] on button "Confirm" at bounding box center [603, 349] width 57 height 24
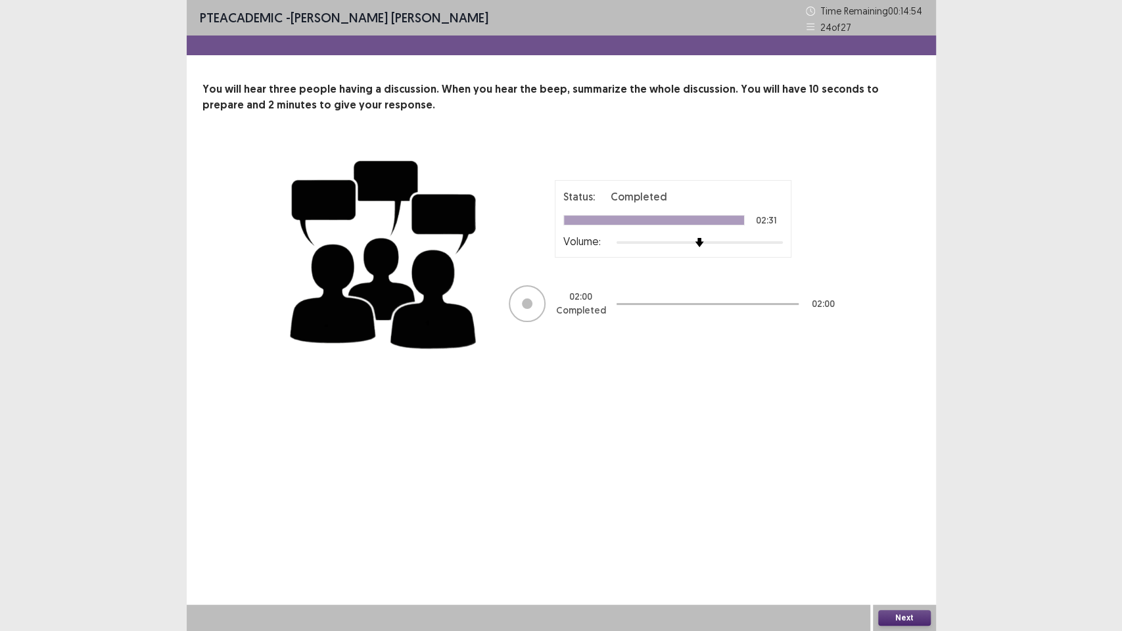
click at [908, 469] on button "Next" at bounding box center [904, 618] width 53 height 16
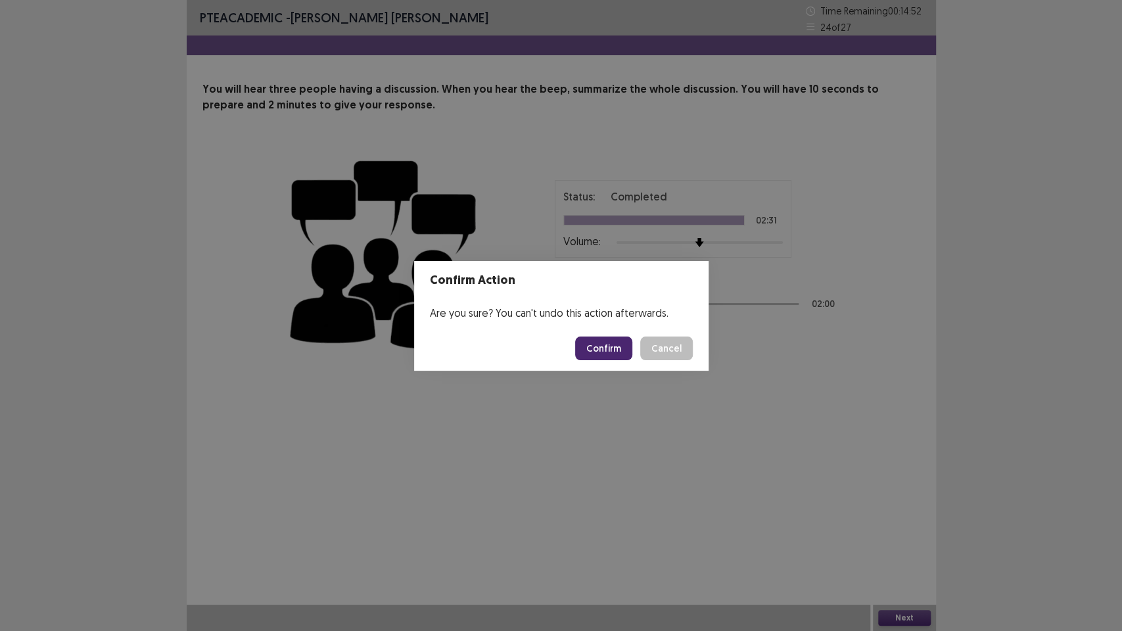
click at [598, 342] on button "Confirm" at bounding box center [603, 349] width 57 height 24
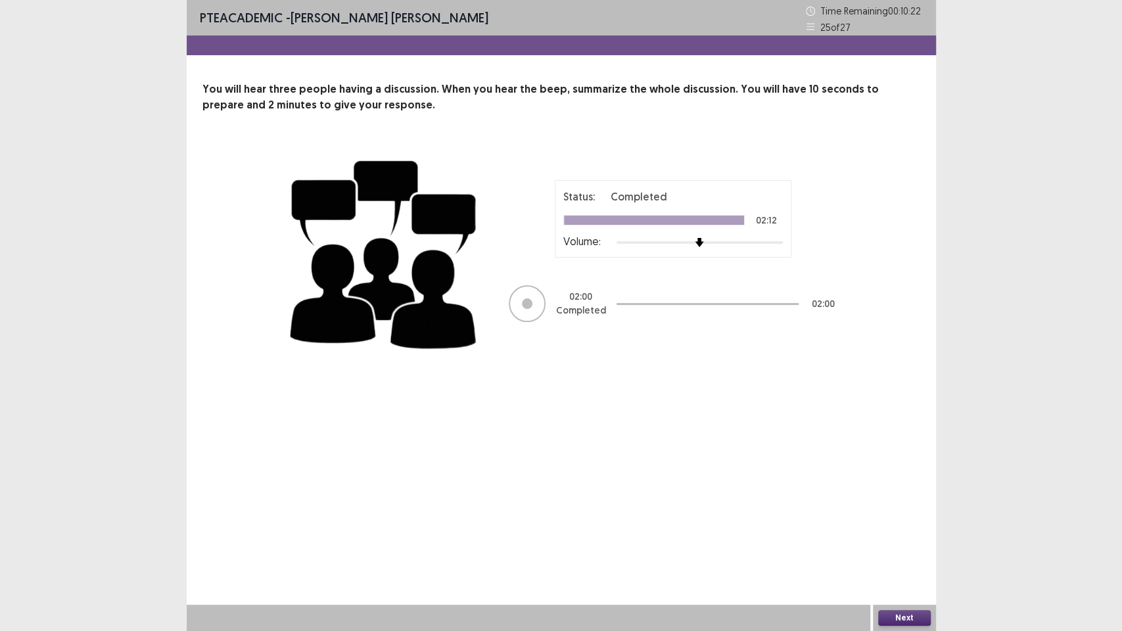
click at [902, 469] on div "Next" at bounding box center [904, 618] width 63 height 26
click at [902, 469] on button "Next" at bounding box center [904, 618] width 53 height 16
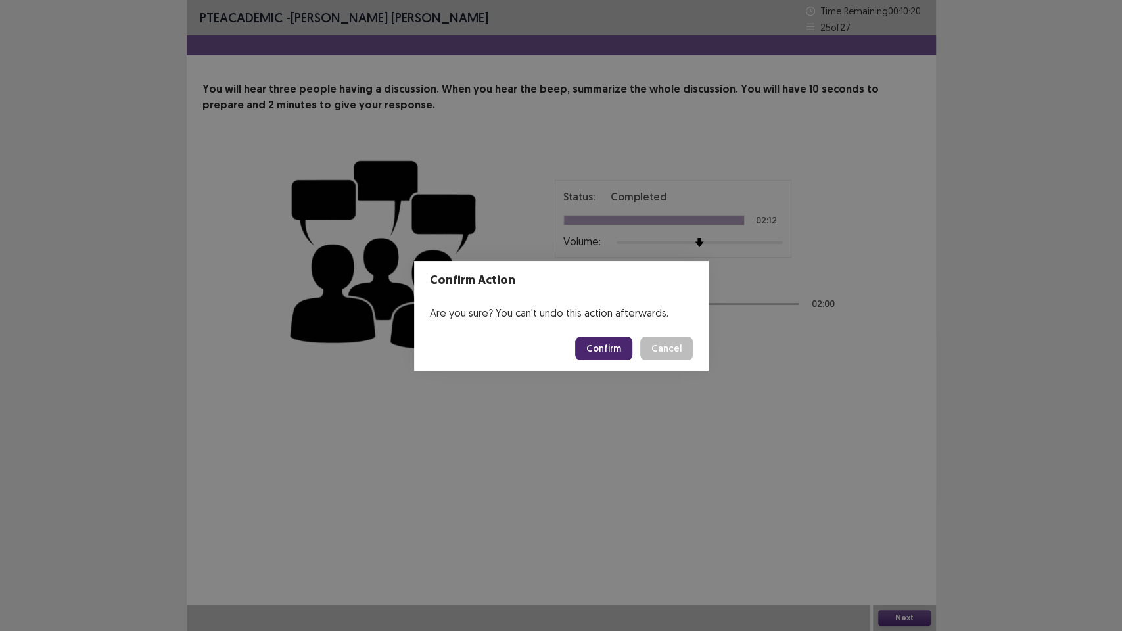
click at [606, 346] on button "Confirm" at bounding box center [603, 349] width 57 height 24
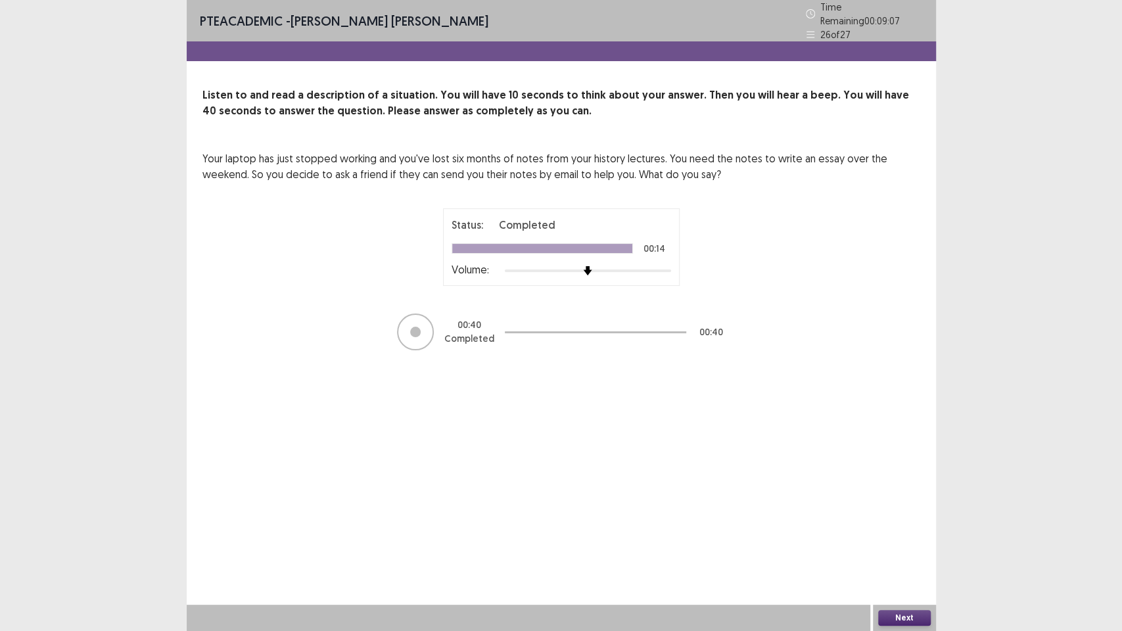
click at [917, 469] on button "Next" at bounding box center [904, 618] width 53 height 16
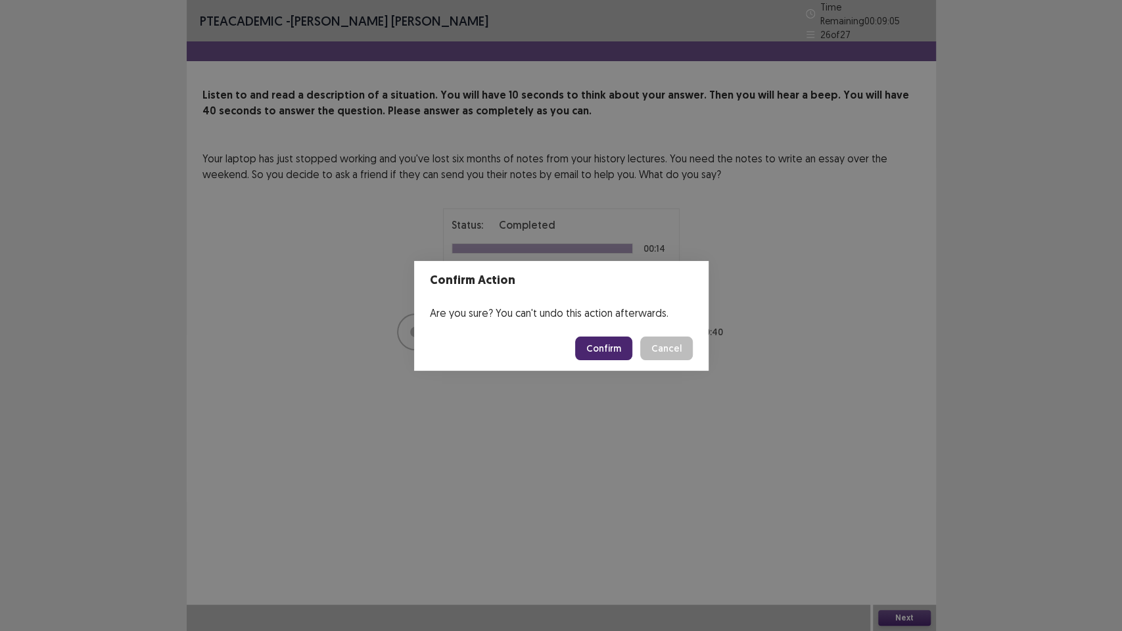
click at [613, 345] on button "Confirm" at bounding box center [603, 349] width 57 height 24
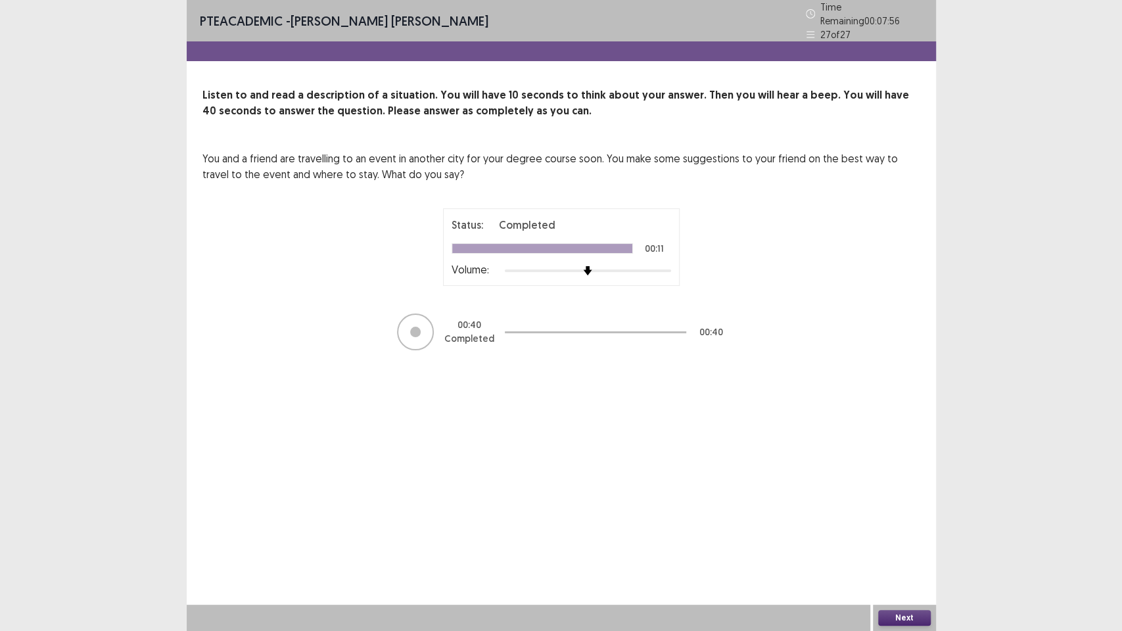
click at [920, 469] on button "Next" at bounding box center [904, 618] width 53 height 16
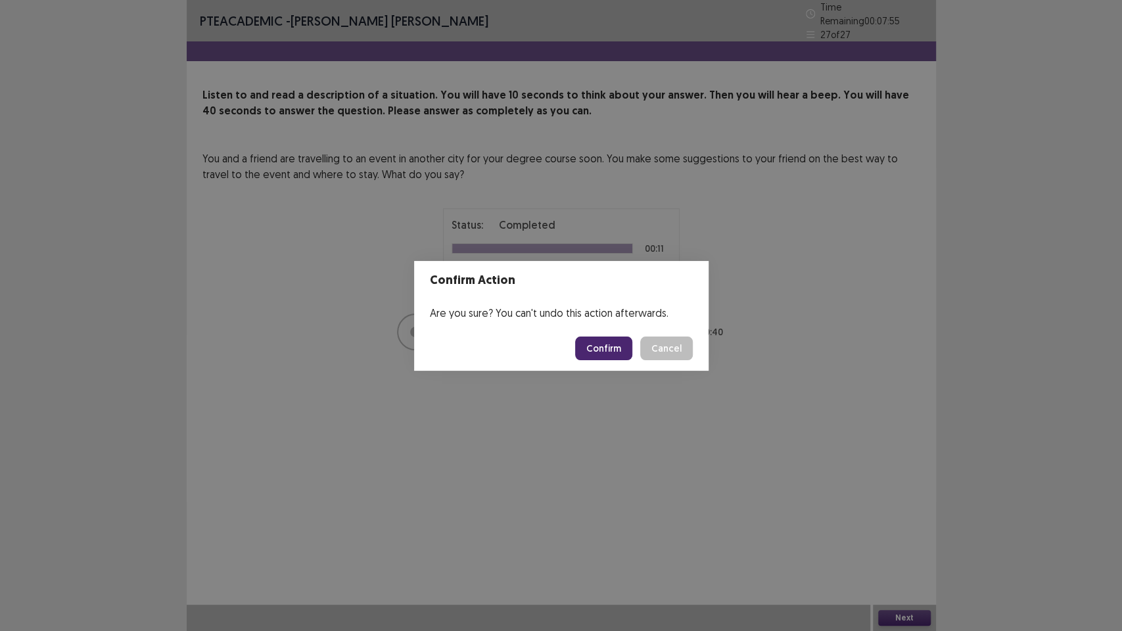
click at [613, 358] on button "Confirm" at bounding box center [603, 349] width 57 height 24
